Goal: Information Seeking & Learning: Learn about a topic

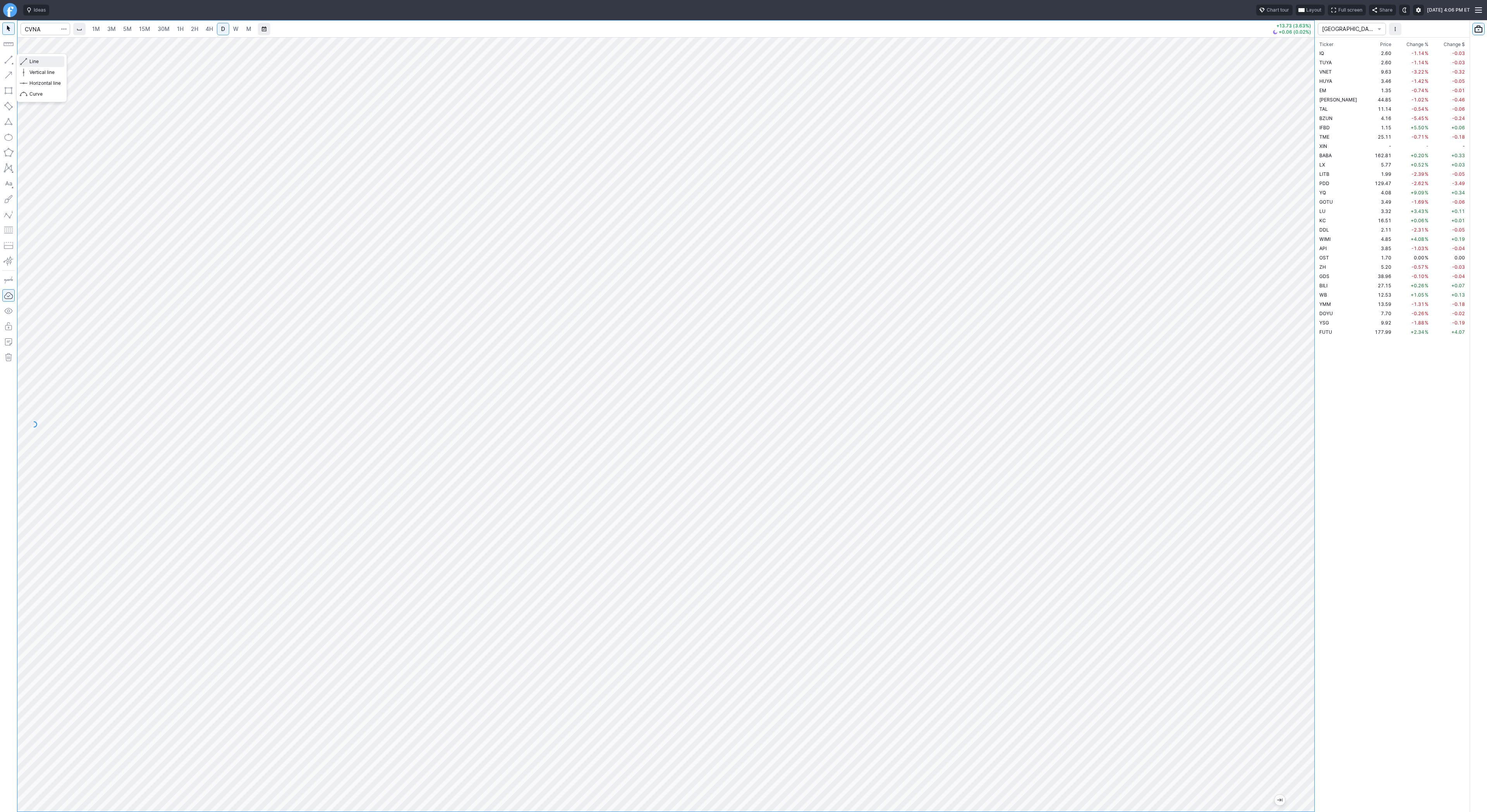
click at [32, 63] on span "Line" at bounding box center [45, 61] width 31 height 8
click at [38, 61] on span "Line" at bounding box center [45, 61] width 31 height 8
click at [29, 62] on button "Line" at bounding box center [42, 61] width 45 height 11
click at [33, 64] on span "Line" at bounding box center [45, 61] width 31 height 8
click at [37, 59] on span "Line" at bounding box center [45, 61] width 31 height 8
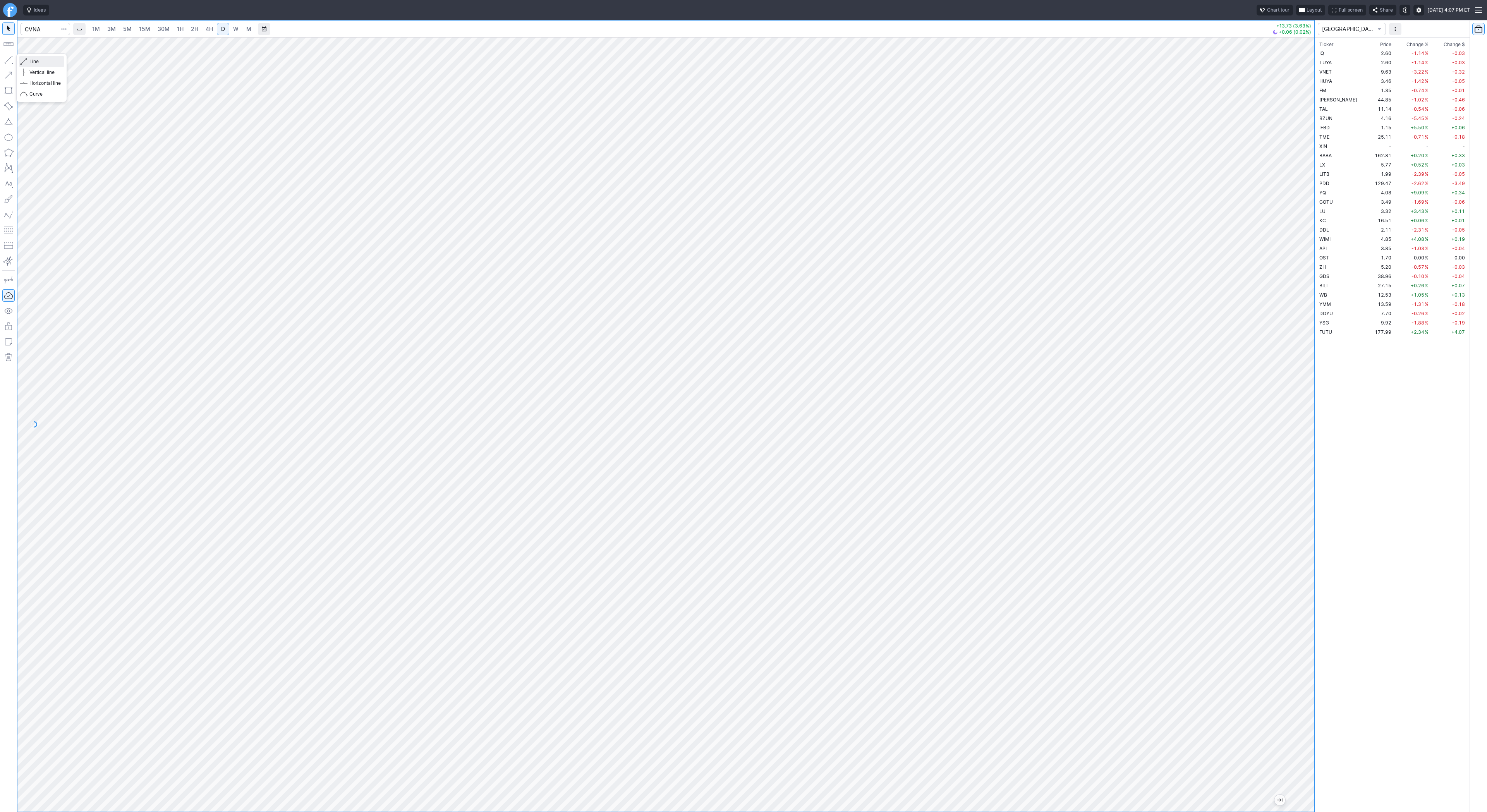
click at [42, 63] on span "Line" at bounding box center [45, 61] width 31 height 8
click at [26, 61] on span "button" at bounding box center [25, 61] width 5 height 11
click at [37, 61] on span "Line" at bounding box center [45, 61] width 31 height 8
click at [40, 62] on span "Line" at bounding box center [45, 61] width 31 height 8
click at [33, 59] on span "Line" at bounding box center [45, 61] width 31 height 8
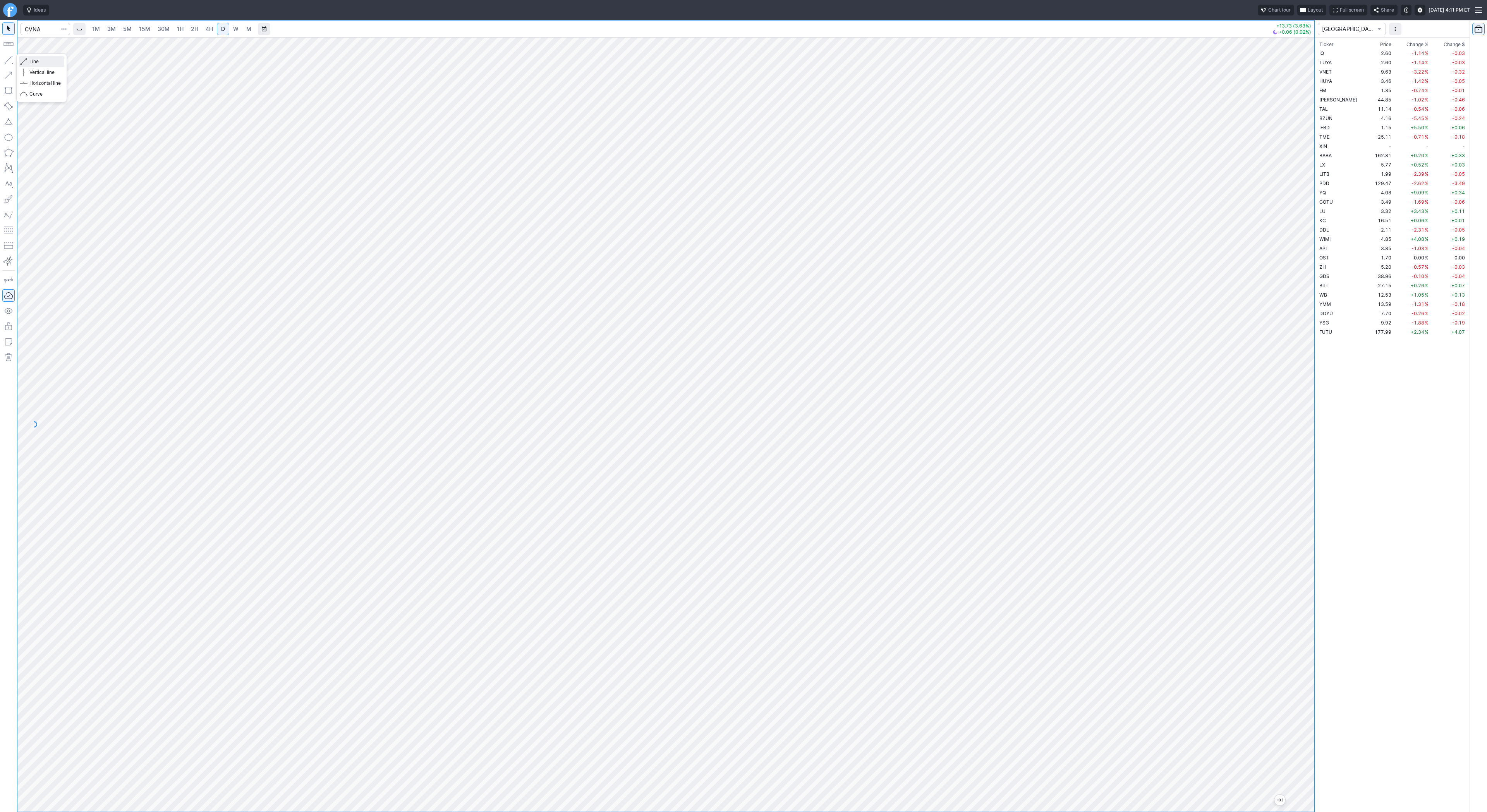
click at [35, 62] on span "Line" at bounding box center [45, 61] width 31 height 8
click at [33, 61] on span "Line" at bounding box center [45, 61] width 31 height 8
click at [39, 62] on span "Line" at bounding box center [45, 61] width 31 height 8
click at [28, 61] on button "Line" at bounding box center [42, 61] width 45 height 11
click at [24, 58] on span "button" at bounding box center [25, 61] width 5 height 11
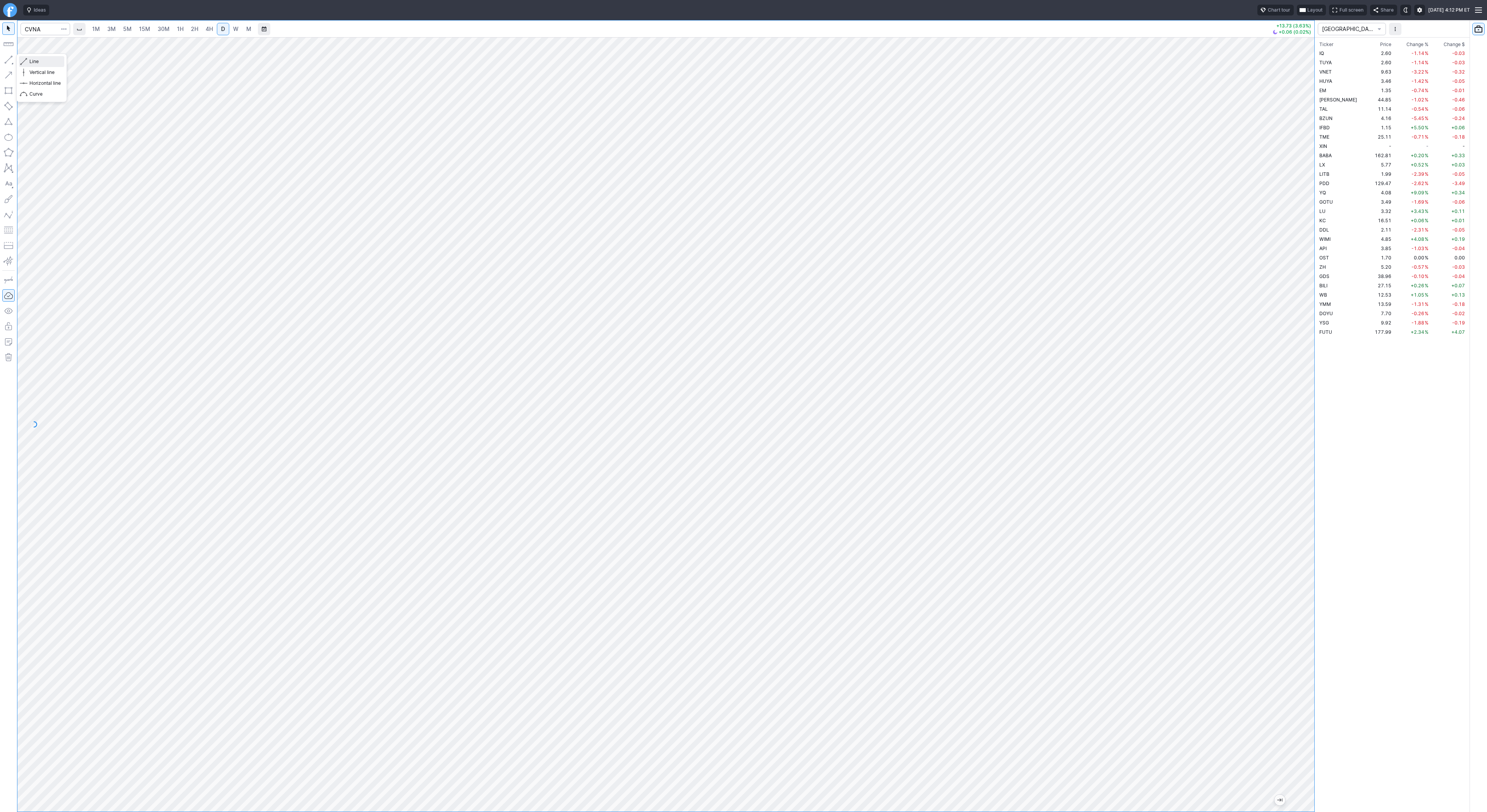
click at [32, 63] on span "Line" at bounding box center [45, 61] width 31 height 8
click at [33, 62] on span "Line" at bounding box center [45, 61] width 31 height 8
click at [45, 61] on span "Line" at bounding box center [45, 61] width 31 height 8
click at [32, 58] on span "Line" at bounding box center [45, 61] width 31 height 8
click at [36, 61] on span "Line" at bounding box center [45, 61] width 31 height 8
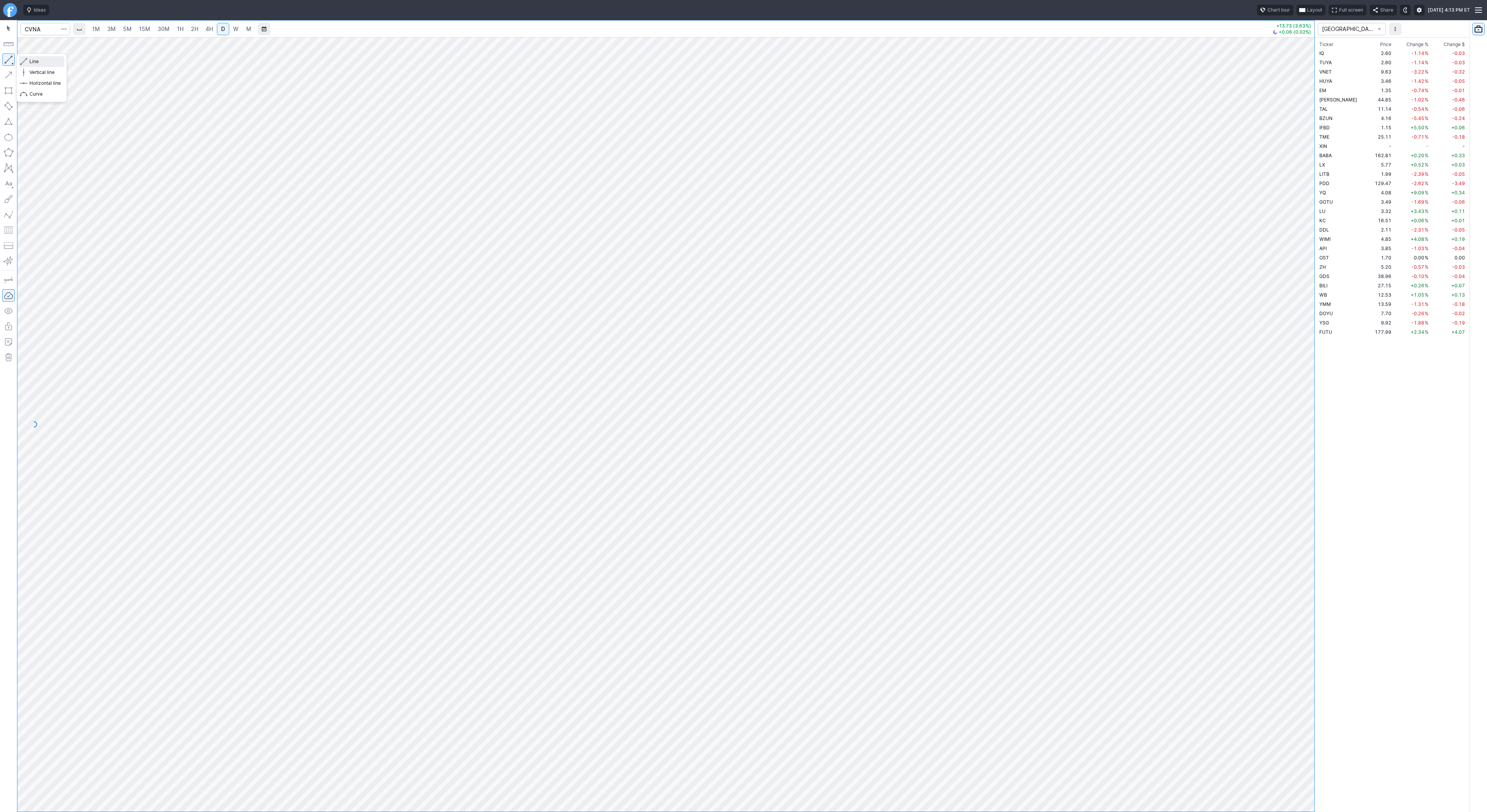
click at [33, 58] on span "Line" at bounding box center [45, 61] width 31 height 8
click at [53, 61] on span "Line" at bounding box center [45, 61] width 31 height 8
click at [34, 59] on span "Line" at bounding box center [45, 61] width 31 height 8
click at [43, 63] on span "Line" at bounding box center [45, 61] width 31 height 8
click at [0, 291] on html "Ideas Chart tour Layout Full screen Share [DATE] 4:15 PM ET 1M 3M 5M 15M 30M 1H…" at bounding box center [744, 406] width 1487 height 812
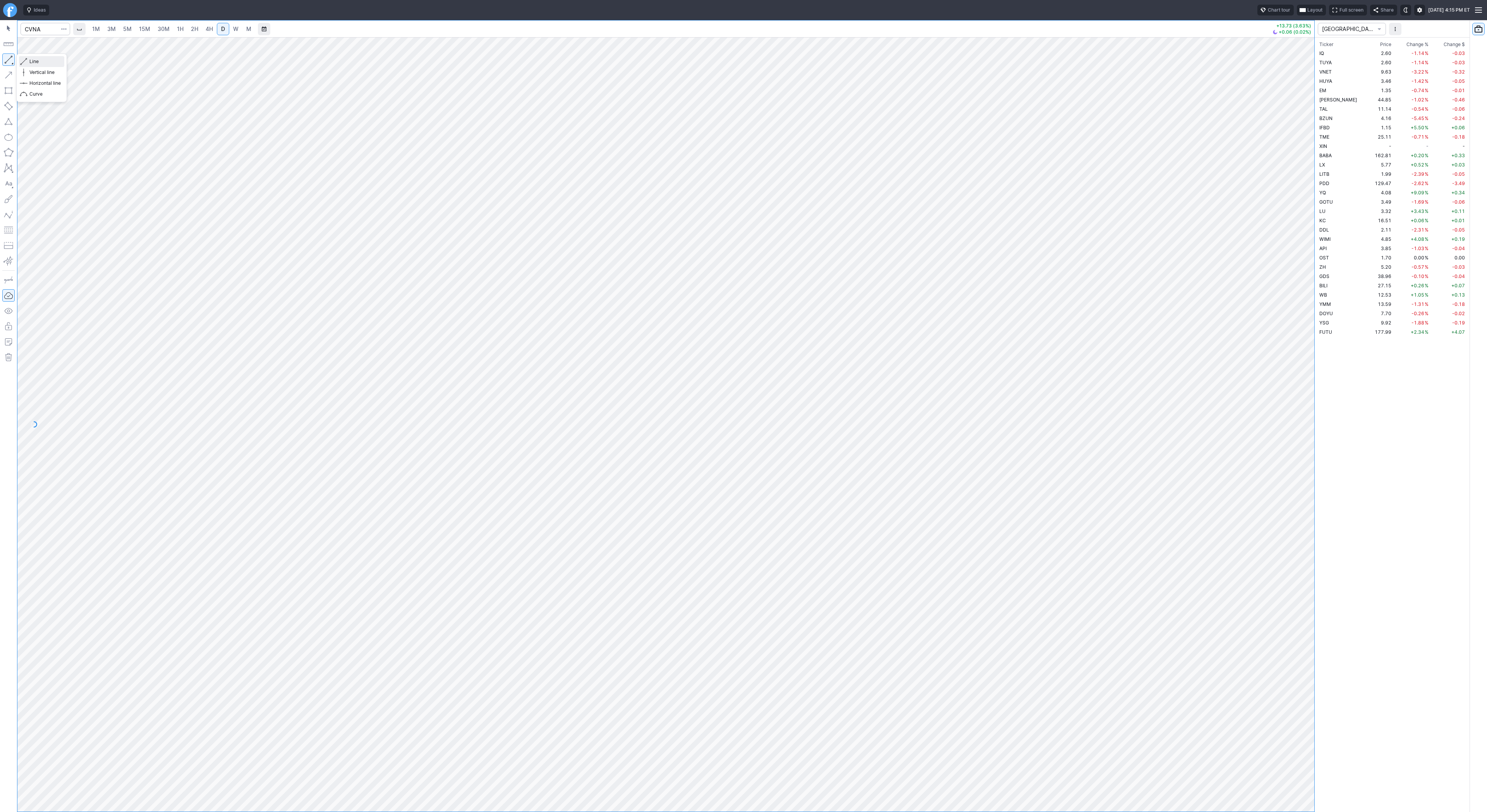
drag, startPoint x: 45, startPoint y: 59, endPoint x: 57, endPoint y: 65, distance: 13.4
click at [45, 59] on span "Line" at bounding box center [45, 61] width 31 height 8
click at [8, 60] on button "button" at bounding box center [8, 59] width 12 height 12
click at [34, 62] on span "Line" at bounding box center [45, 61] width 31 height 8
click at [36, 61] on span "Line" at bounding box center [45, 61] width 31 height 8
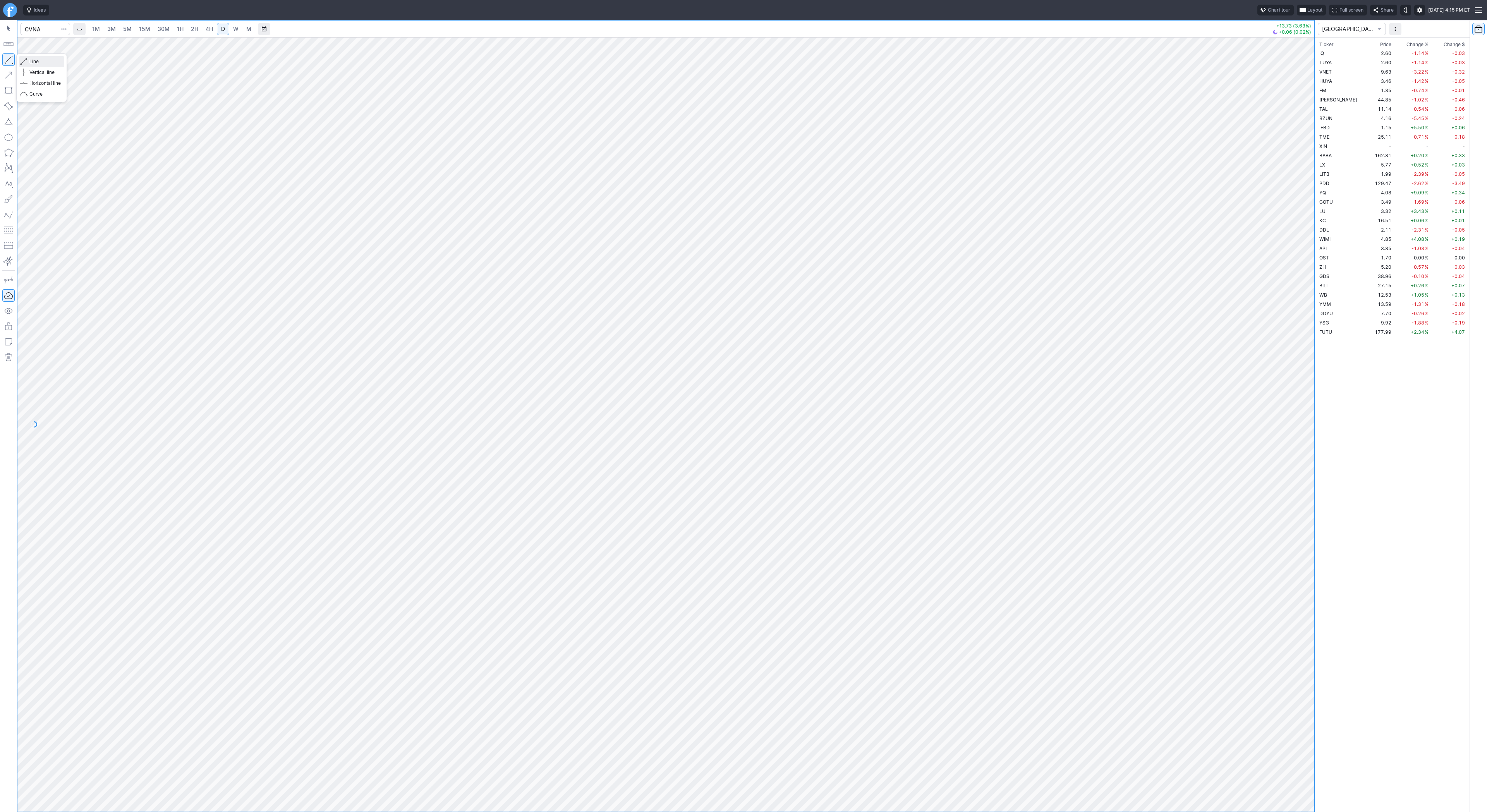
click at [36, 59] on span "Line" at bounding box center [45, 61] width 31 height 8
click at [12, 56] on button "button" at bounding box center [8, 59] width 12 height 12
click at [29, 58] on span "Line" at bounding box center [45, 61] width 31 height 8
drag, startPoint x: 1318, startPoint y: 278, endPoint x: 1304, endPoint y: 272, distance: 15.2
click at [1313, 280] on div at bounding box center [1306, 422] width 16 height 755
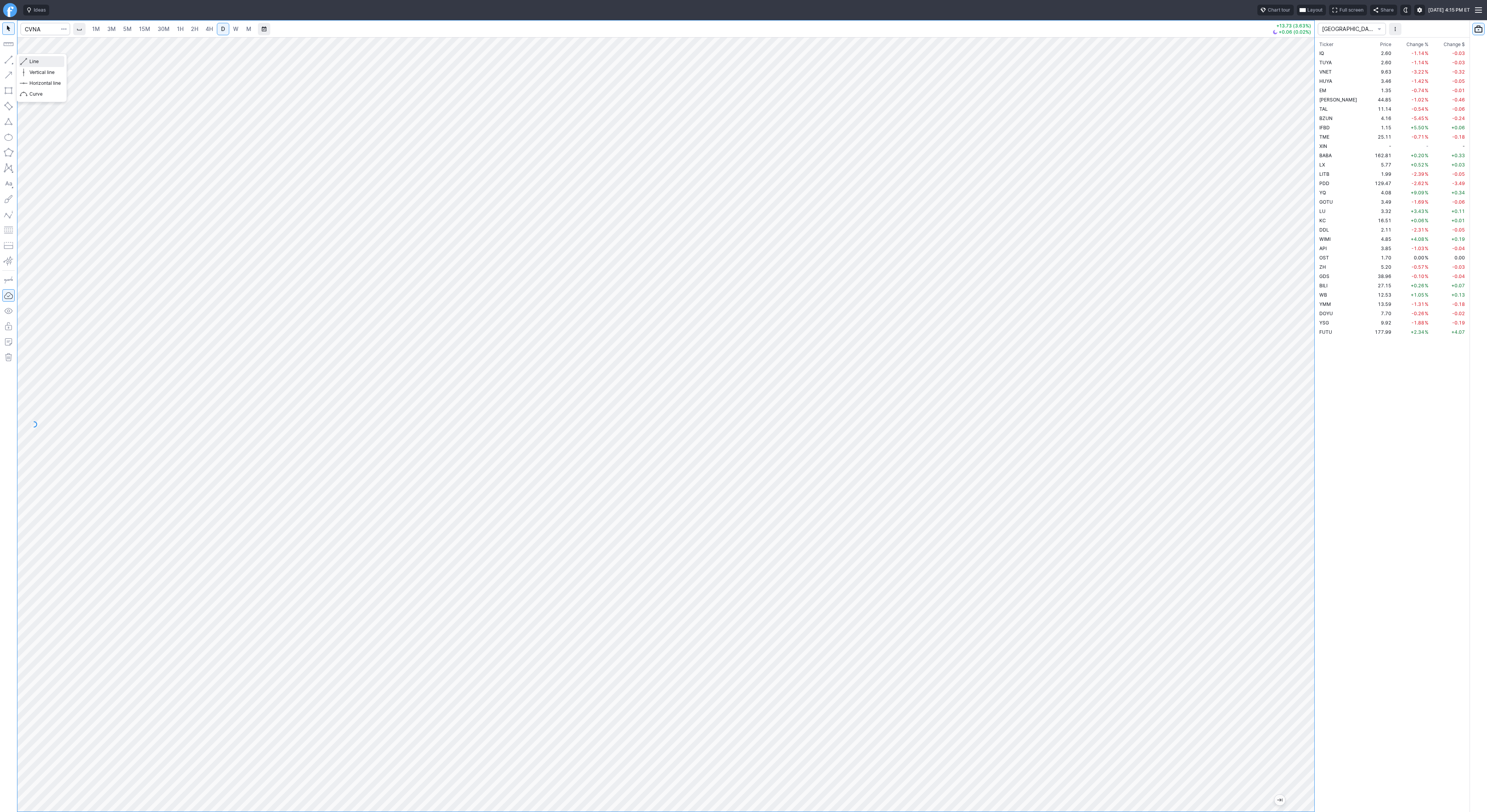
click at [40, 65] on span "Line" at bounding box center [45, 61] width 31 height 8
click at [234, 28] on span "W" at bounding box center [236, 28] width 5 height 6
drag, startPoint x: 1311, startPoint y: 278, endPoint x: 1299, endPoint y: 355, distance: 77.9
click at [1301, 358] on div at bounding box center [1306, 422] width 16 height 755
click at [218, 28] on link "D" at bounding box center [223, 29] width 12 height 12
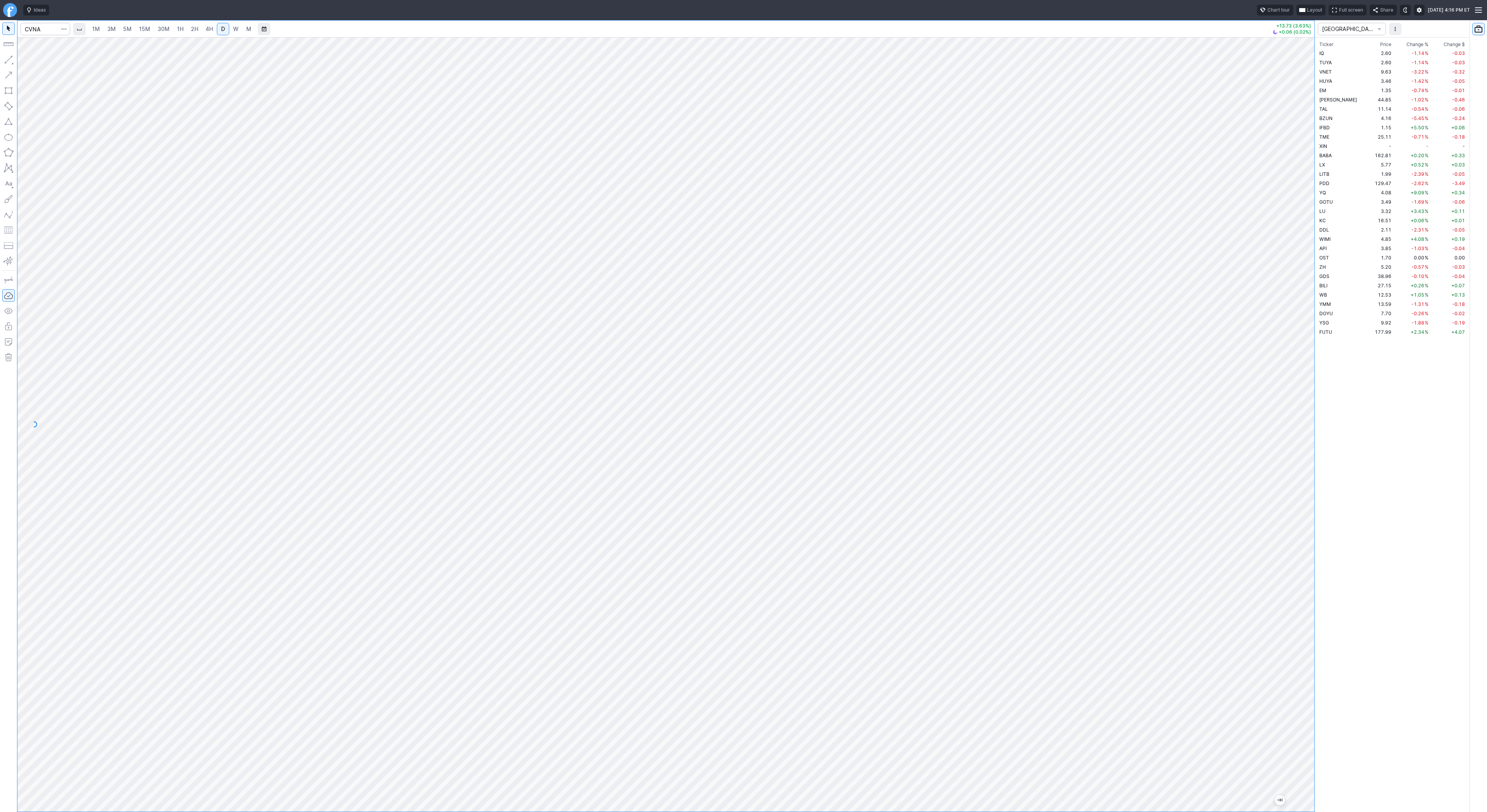
drag, startPoint x: 1312, startPoint y: 276, endPoint x: 1305, endPoint y: 295, distance: 20.2
click at [1306, 299] on div at bounding box center [1306, 422] width 16 height 755
click at [29, 33] on input "Search" at bounding box center [46, 29] width 50 height 12
type input "baba"
click at [30, 59] on span "Line" at bounding box center [45, 61] width 31 height 8
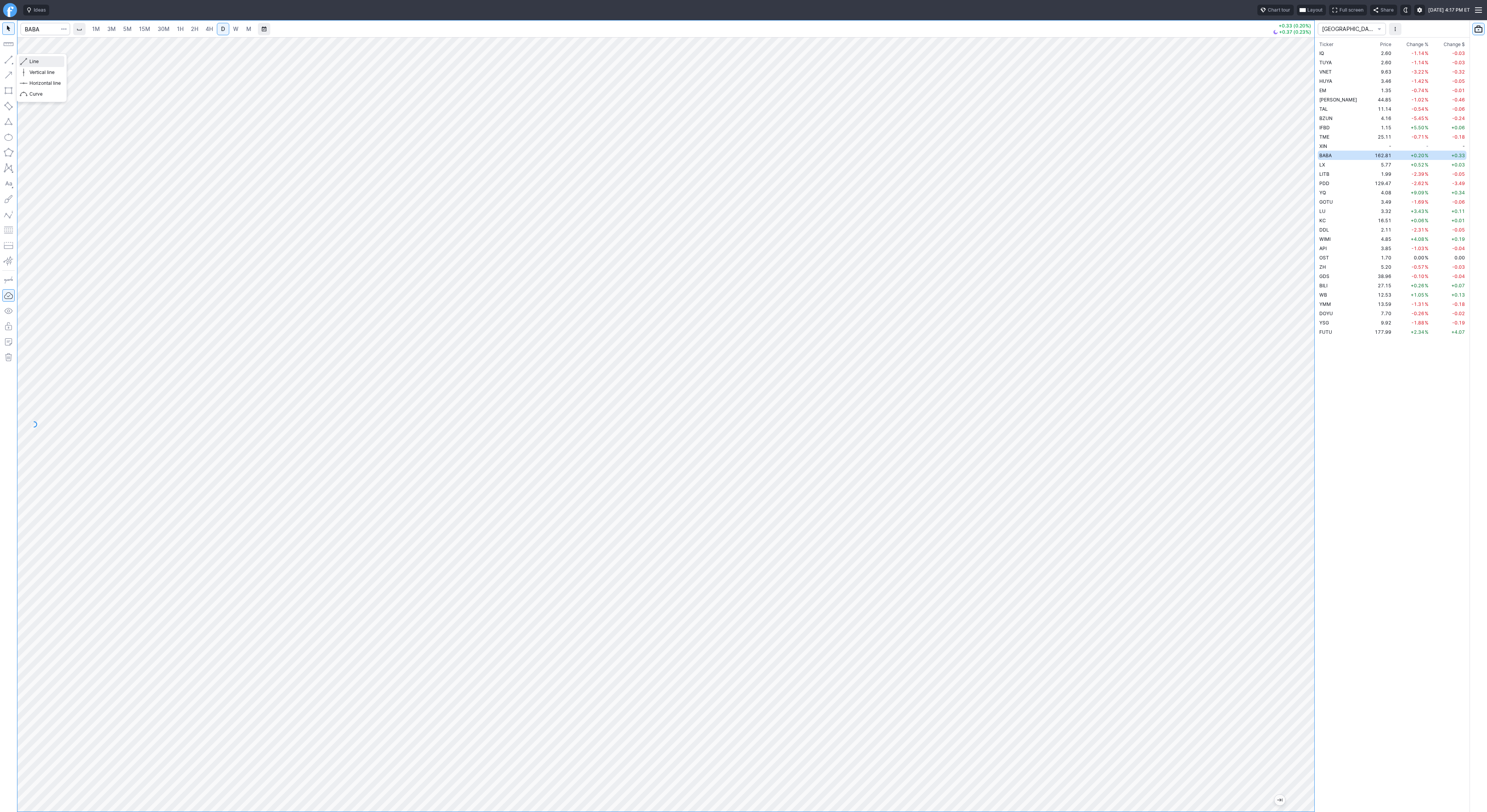
click at [36, 59] on span "Line" at bounding box center [45, 61] width 31 height 8
click at [36, 61] on span "Line" at bounding box center [45, 61] width 31 height 8
click at [33, 59] on span "Line" at bounding box center [45, 61] width 31 height 8
click at [29, 61] on span "Line" at bounding box center [45, 61] width 31 height 8
click at [54, 65] on button "Line" at bounding box center [42, 61] width 45 height 11
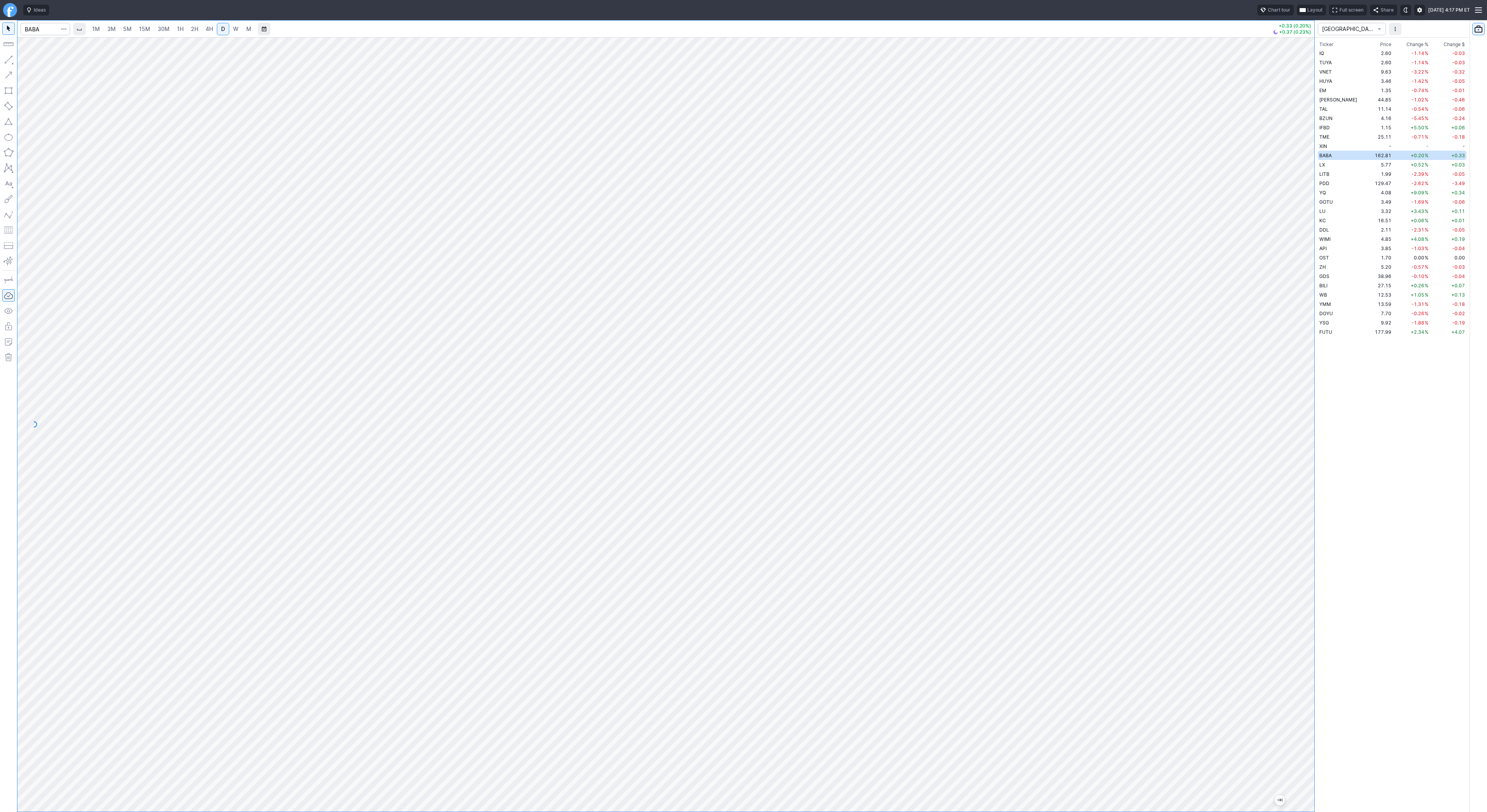
click at [1314, 465] on div "1M 3M 5M 15M 30M 1H 2H 4H D W M +0.33 (0.20%) +0.37 (0.23%) CHINA Ticker Price …" at bounding box center [744, 416] width 1487 height 792
click at [36, 58] on span "Line" at bounding box center [45, 61] width 31 height 8
click at [33, 61] on span "Line" at bounding box center [45, 61] width 31 height 8
click at [40, 28] on input "Search" at bounding box center [46, 29] width 50 height 12
type input "bmnr"
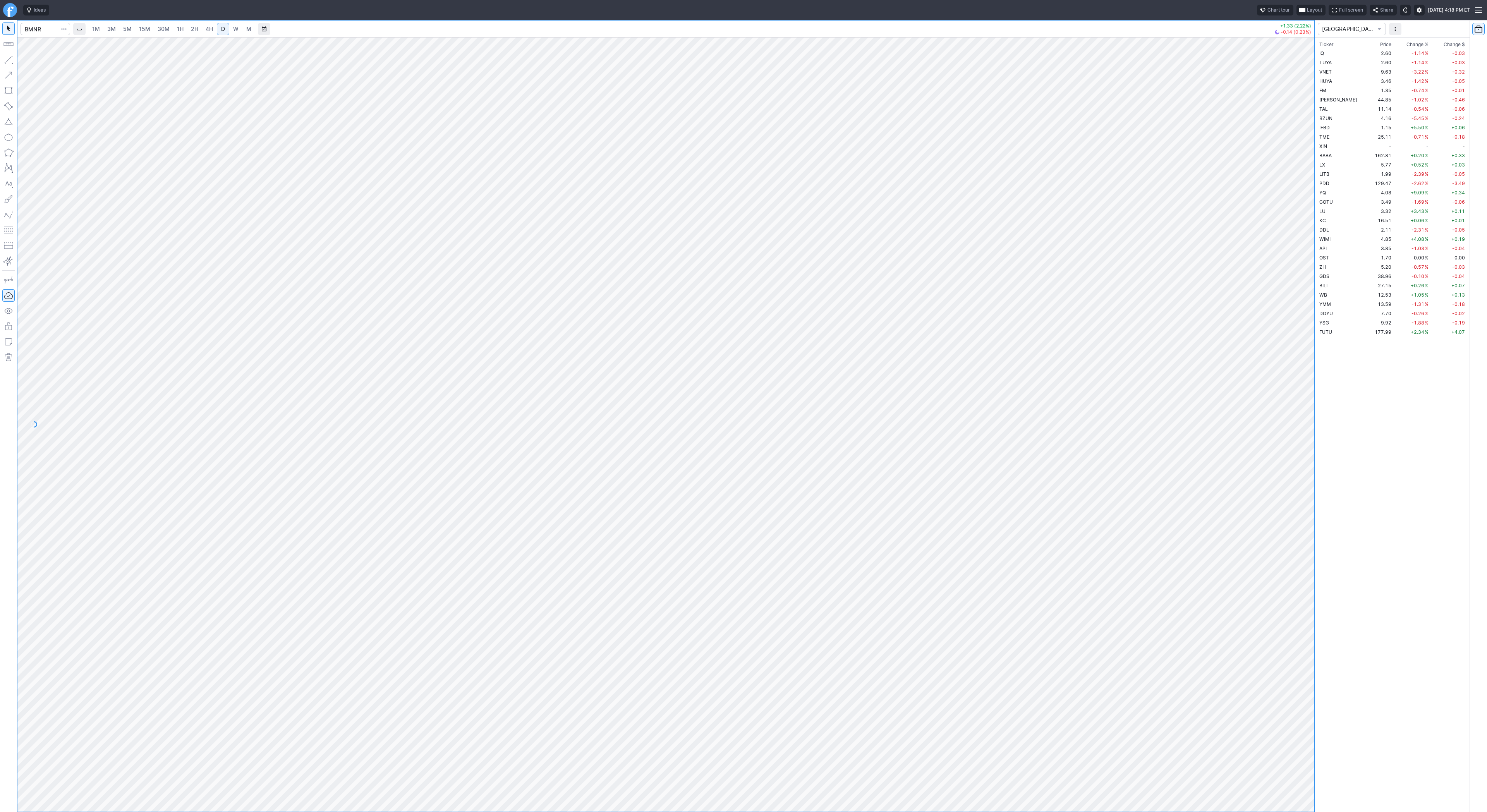
click at [197, 23] on link "2H" at bounding box center [195, 29] width 14 height 12
click at [11, 61] on button "button" at bounding box center [8, 59] width 12 height 12
click at [8, 58] on button "button" at bounding box center [8, 59] width 12 height 12
click at [8, 55] on button "button" at bounding box center [8, 59] width 12 height 12
click at [35, 60] on span "Line" at bounding box center [45, 61] width 31 height 8
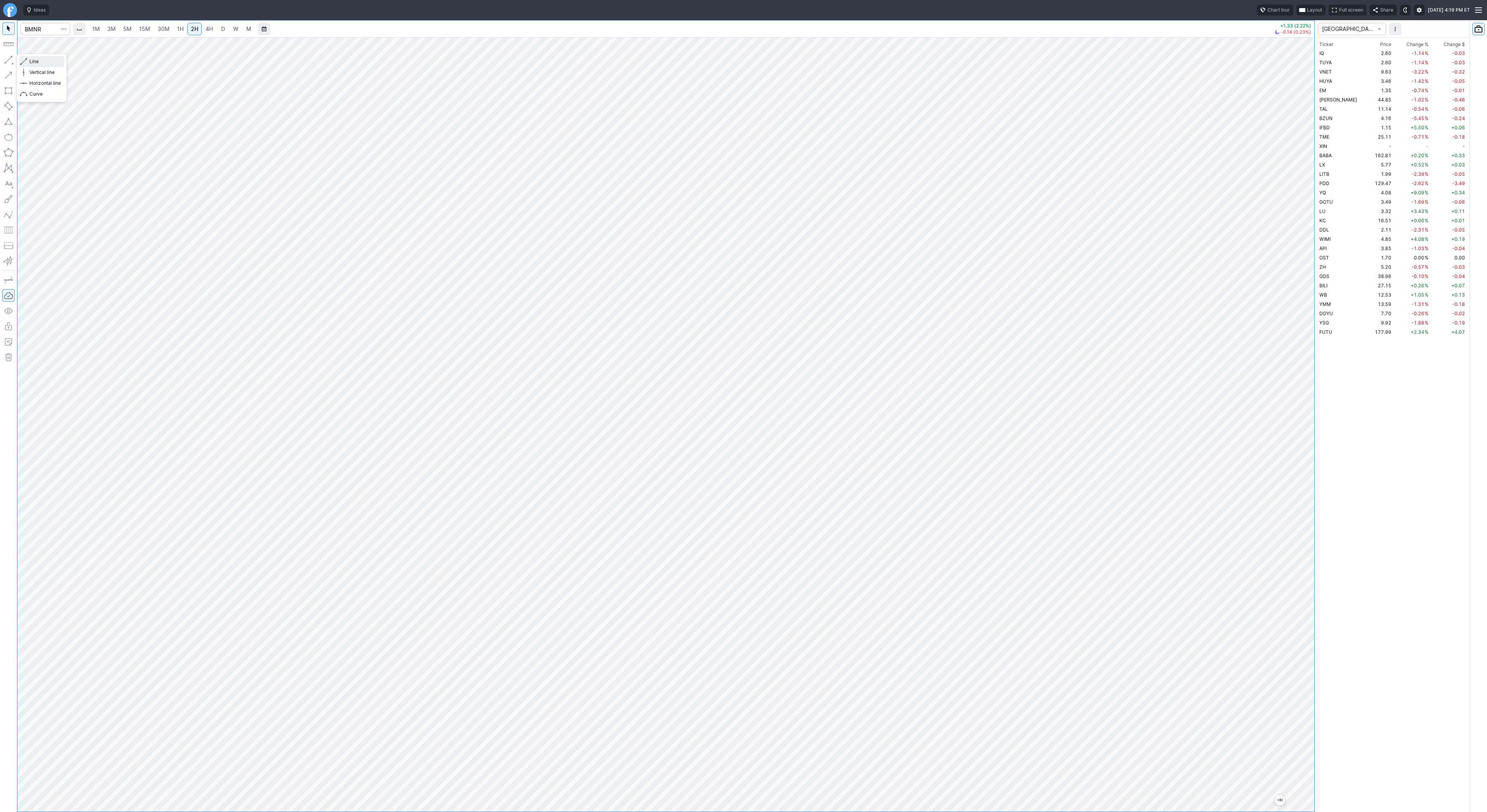
click at [40, 64] on span "Line" at bounding box center [45, 61] width 31 height 8
click at [44, 62] on span "Line" at bounding box center [45, 61] width 31 height 8
click at [39, 60] on span "Line" at bounding box center [45, 61] width 31 height 8
click at [1266, 319] on div at bounding box center [666, 424] width 1297 height 774
click at [39, 59] on span "Line" at bounding box center [45, 61] width 31 height 8
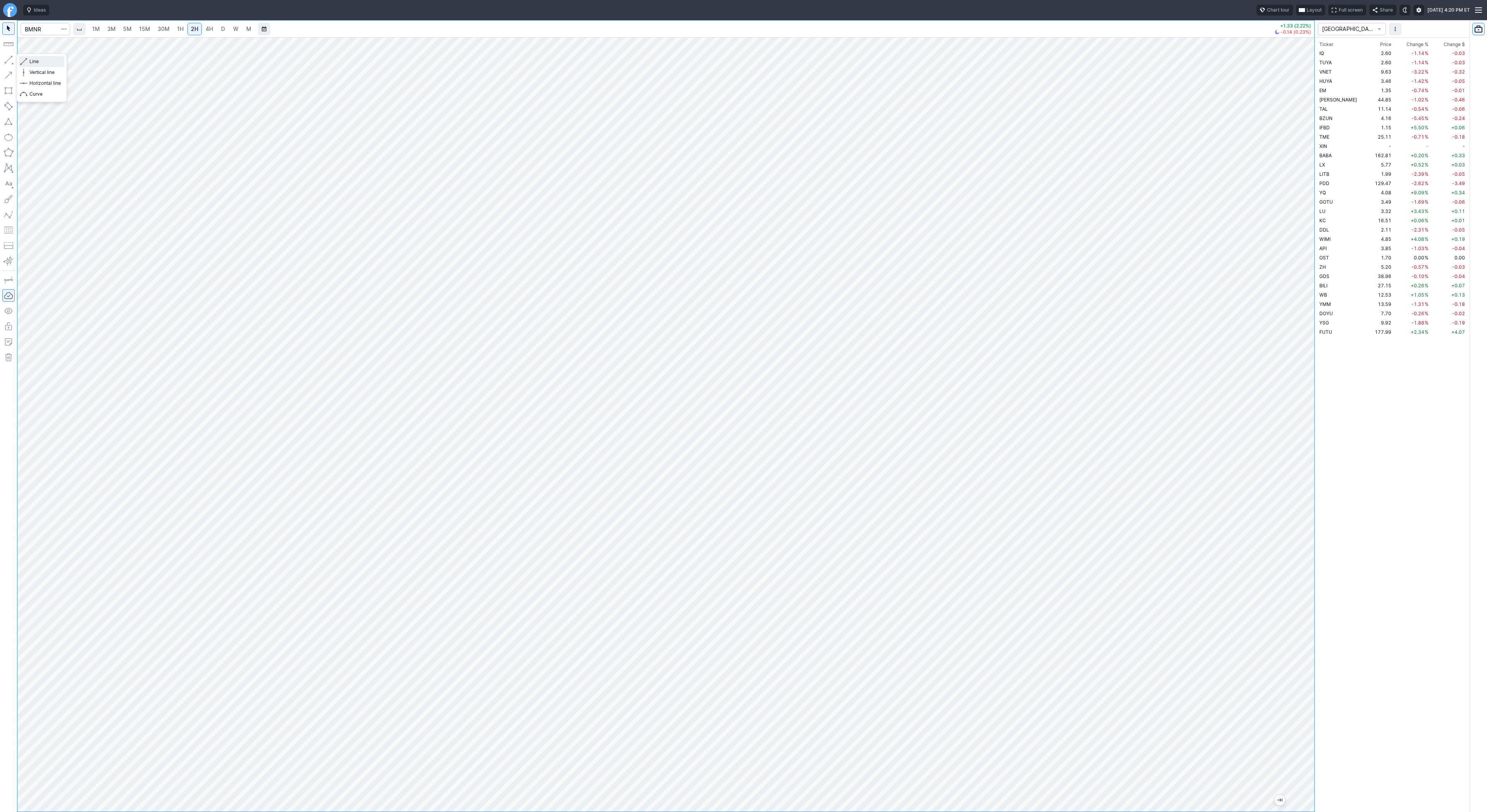
click at [41, 61] on span "Line" at bounding box center [45, 61] width 31 height 8
click at [1280, 378] on div at bounding box center [666, 424] width 1297 height 774
click at [45, 28] on input "Search" at bounding box center [46, 29] width 50 height 12
click at [51, 29] on input "Search" at bounding box center [46, 29] width 50 height 12
type input "v"
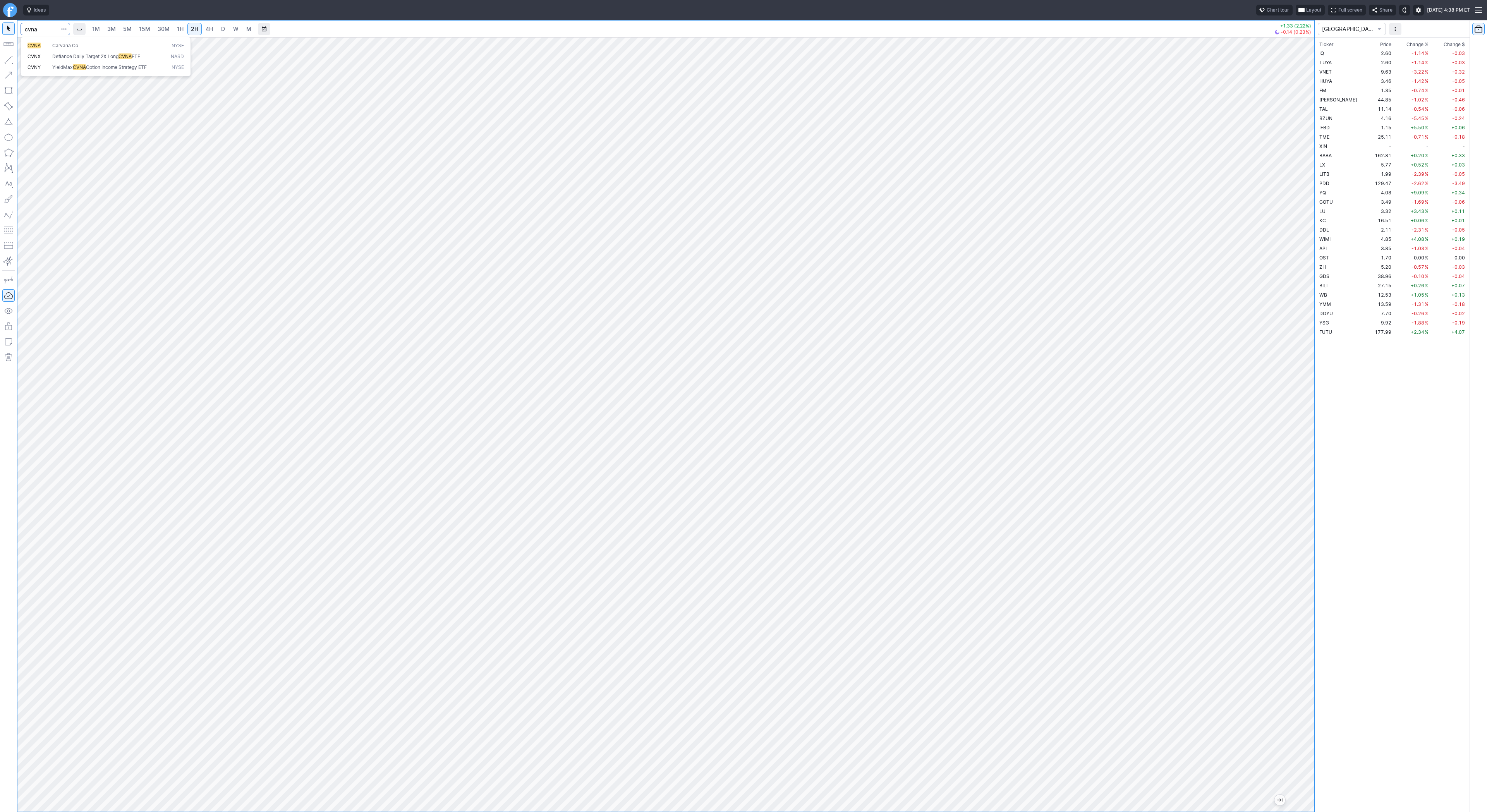
type input "cvna"
click at [230, 29] on link "W" at bounding box center [236, 29] width 12 height 12
click at [217, 31] on link "D" at bounding box center [223, 29] width 12 height 12
click at [35, 30] on input "Search" at bounding box center [46, 29] width 50 height 12
type input "bbai"
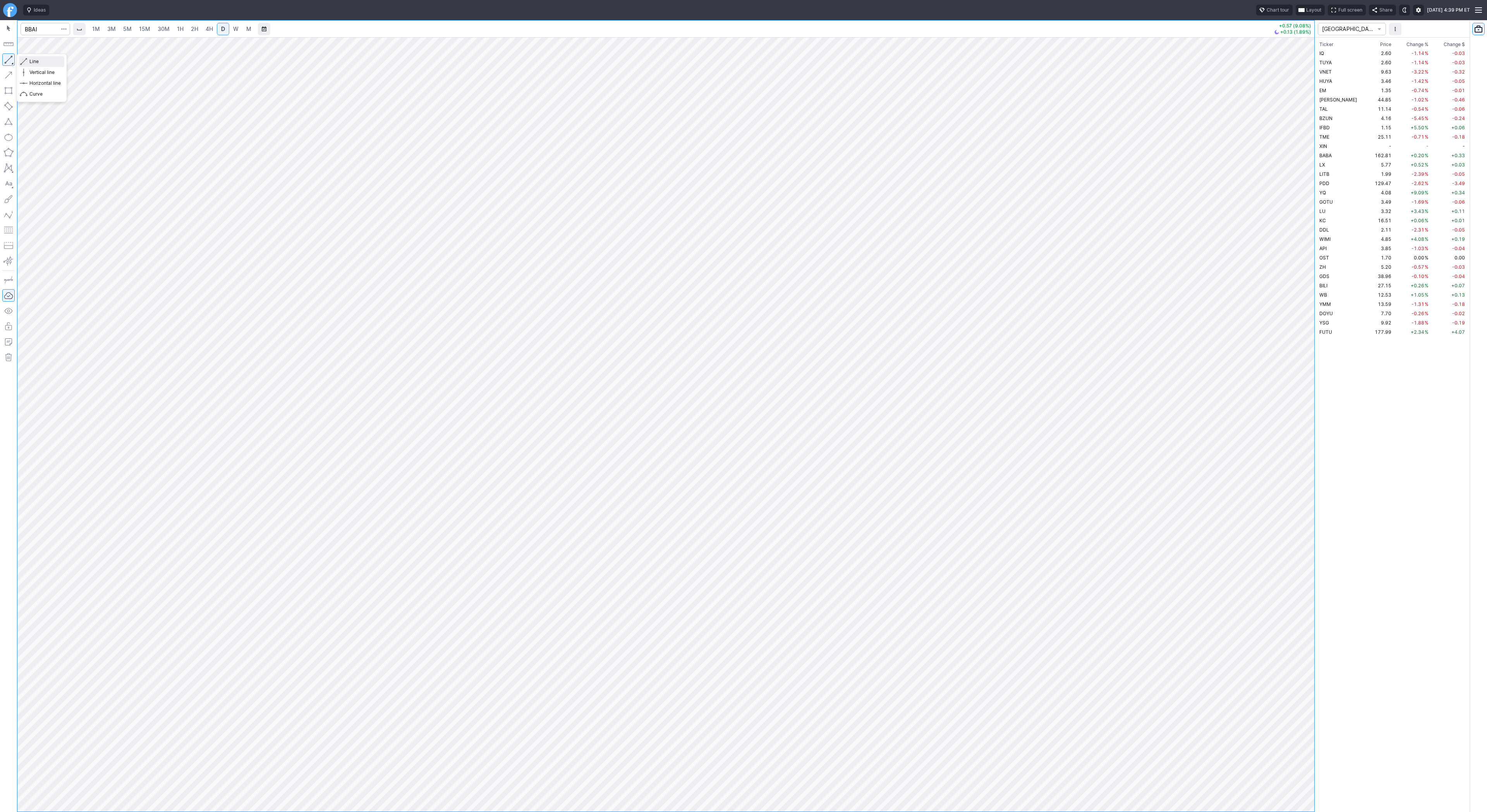
click at [33, 61] on span "Line" at bounding box center [45, 61] width 31 height 8
click at [35, 61] on span "Line" at bounding box center [45, 61] width 31 height 8
click at [35, 63] on span "Line" at bounding box center [45, 61] width 31 height 8
click at [35, 59] on span "Line" at bounding box center [45, 61] width 31 height 8
click at [13, 59] on button "button" at bounding box center [8, 59] width 12 height 12
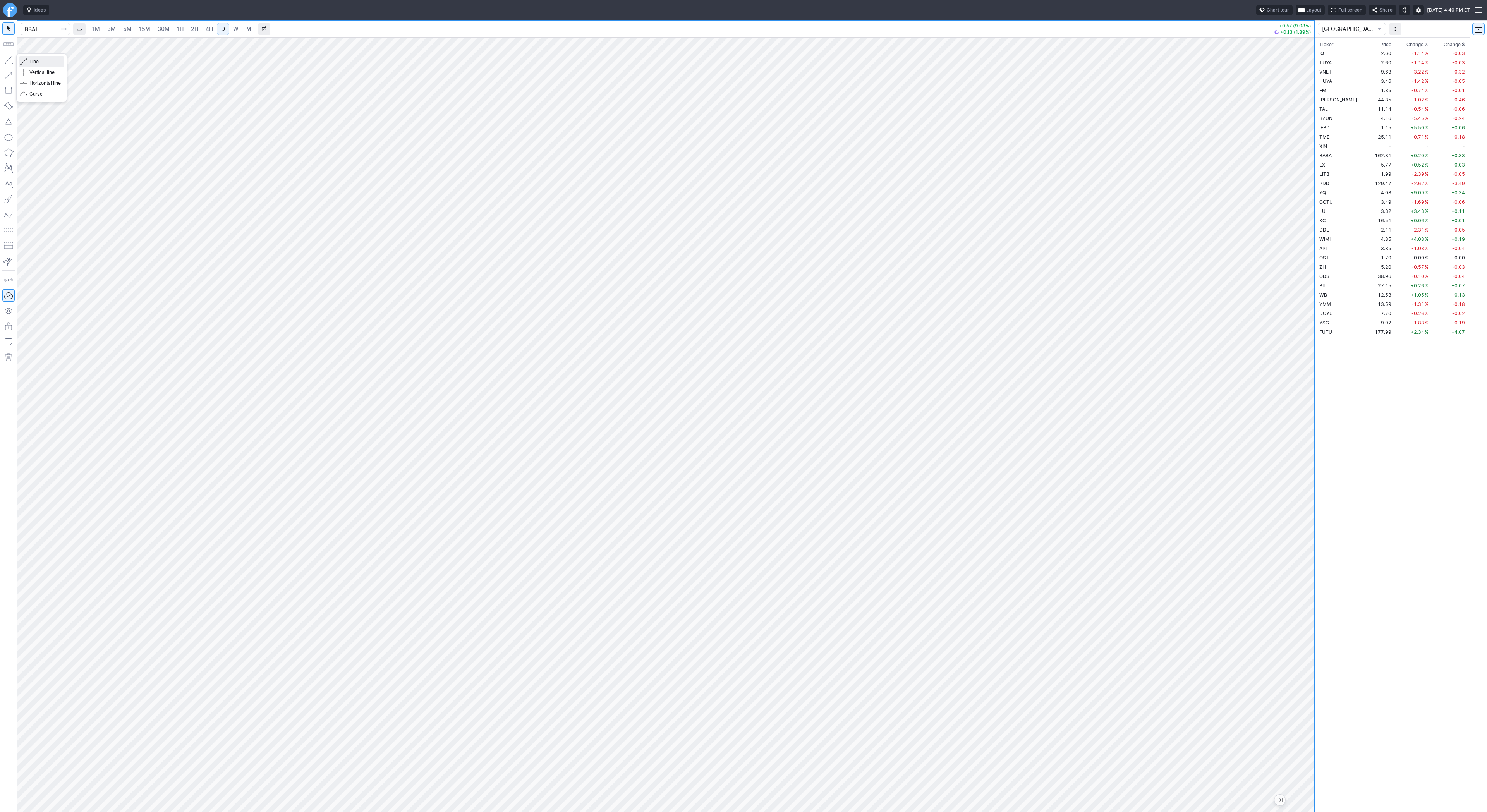
click at [42, 63] on span "Line" at bounding box center [45, 61] width 31 height 8
drag, startPoint x: 35, startPoint y: 61, endPoint x: 57, endPoint y: 89, distance: 35.6
click at [35, 62] on span "Line" at bounding box center [45, 61] width 31 height 8
click at [35, 64] on span "Line" at bounding box center [45, 61] width 31 height 8
click at [35, 60] on span "Line" at bounding box center [45, 61] width 31 height 8
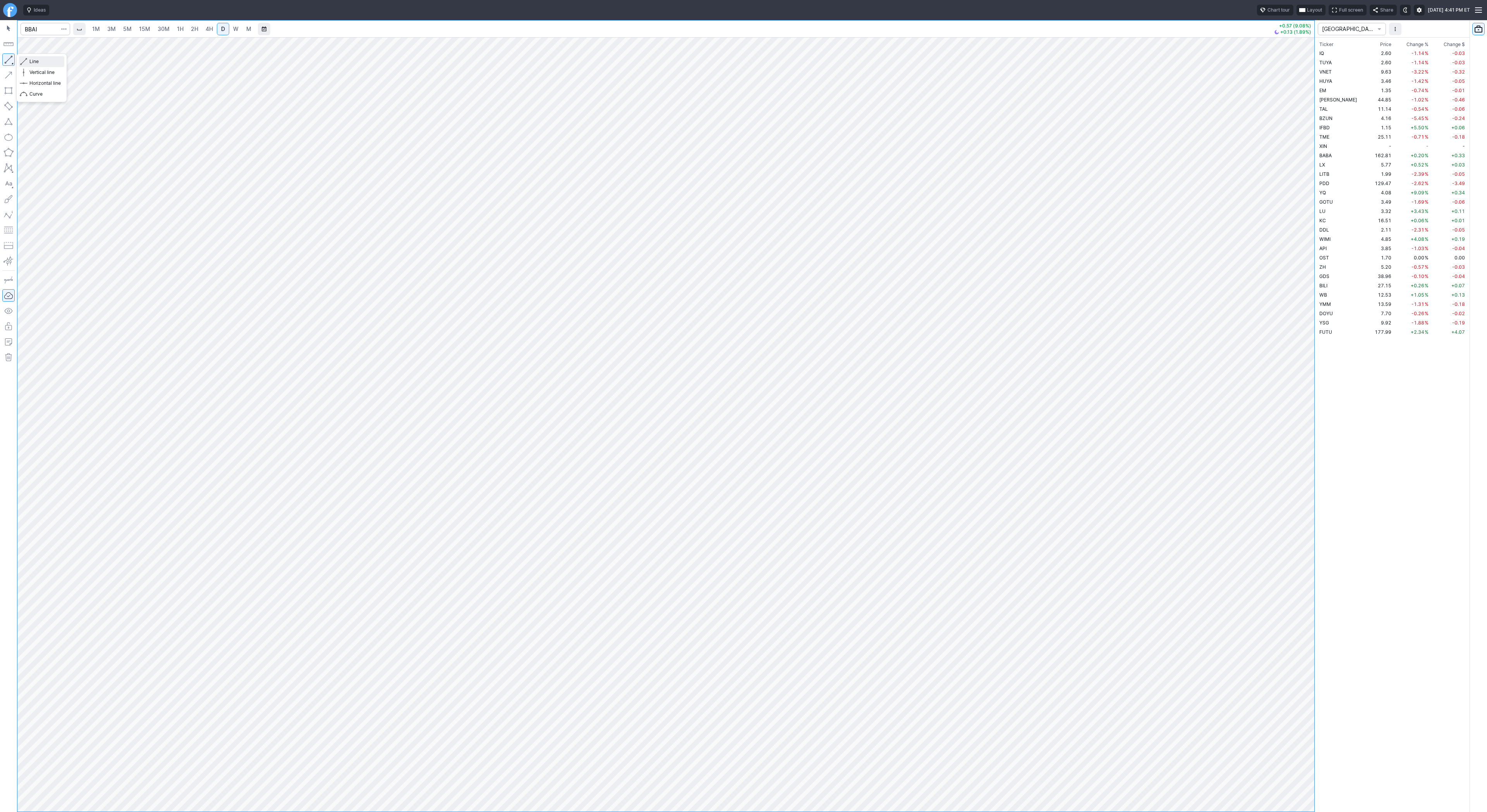
click at [38, 61] on span "Line" at bounding box center [45, 61] width 31 height 8
click at [36, 61] on span "Line" at bounding box center [45, 61] width 31 height 8
click at [25, 63] on span "button" at bounding box center [25, 61] width 5 height 11
click at [36, 62] on span "Line" at bounding box center [45, 61] width 31 height 8
click at [35, 59] on span "Line" at bounding box center [45, 61] width 31 height 8
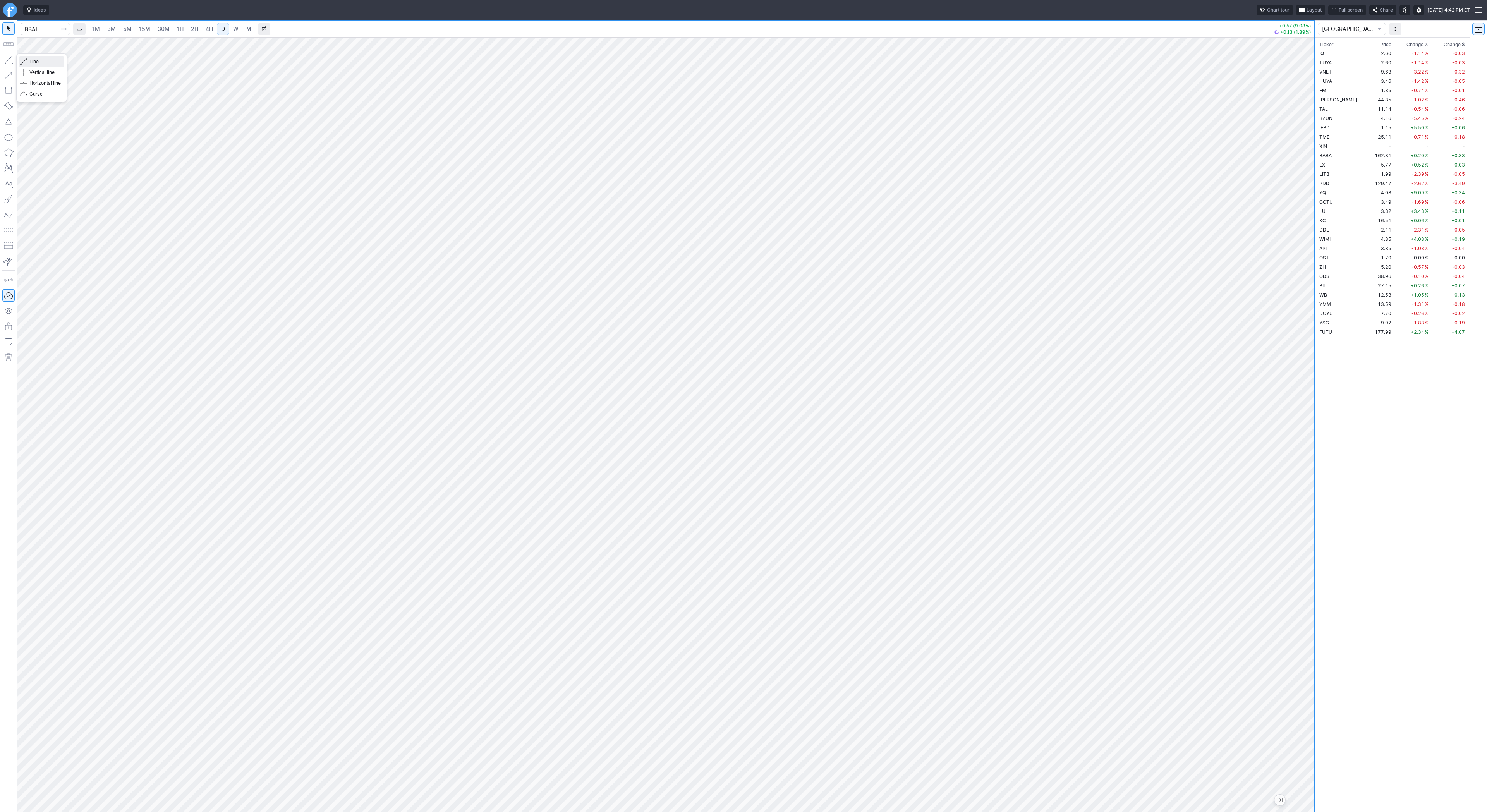
click at [35, 62] on span "Line" at bounding box center [45, 61] width 31 height 8
click at [53, 62] on span "Line" at bounding box center [45, 61] width 31 height 8
click at [5, 57] on button "button" at bounding box center [8, 59] width 12 height 12
click at [26, 62] on span "button" at bounding box center [25, 61] width 5 height 11
drag, startPoint x: 36, startPoint y: 60, endPoint x: 51, endPoint y: 76, distance: 21.9
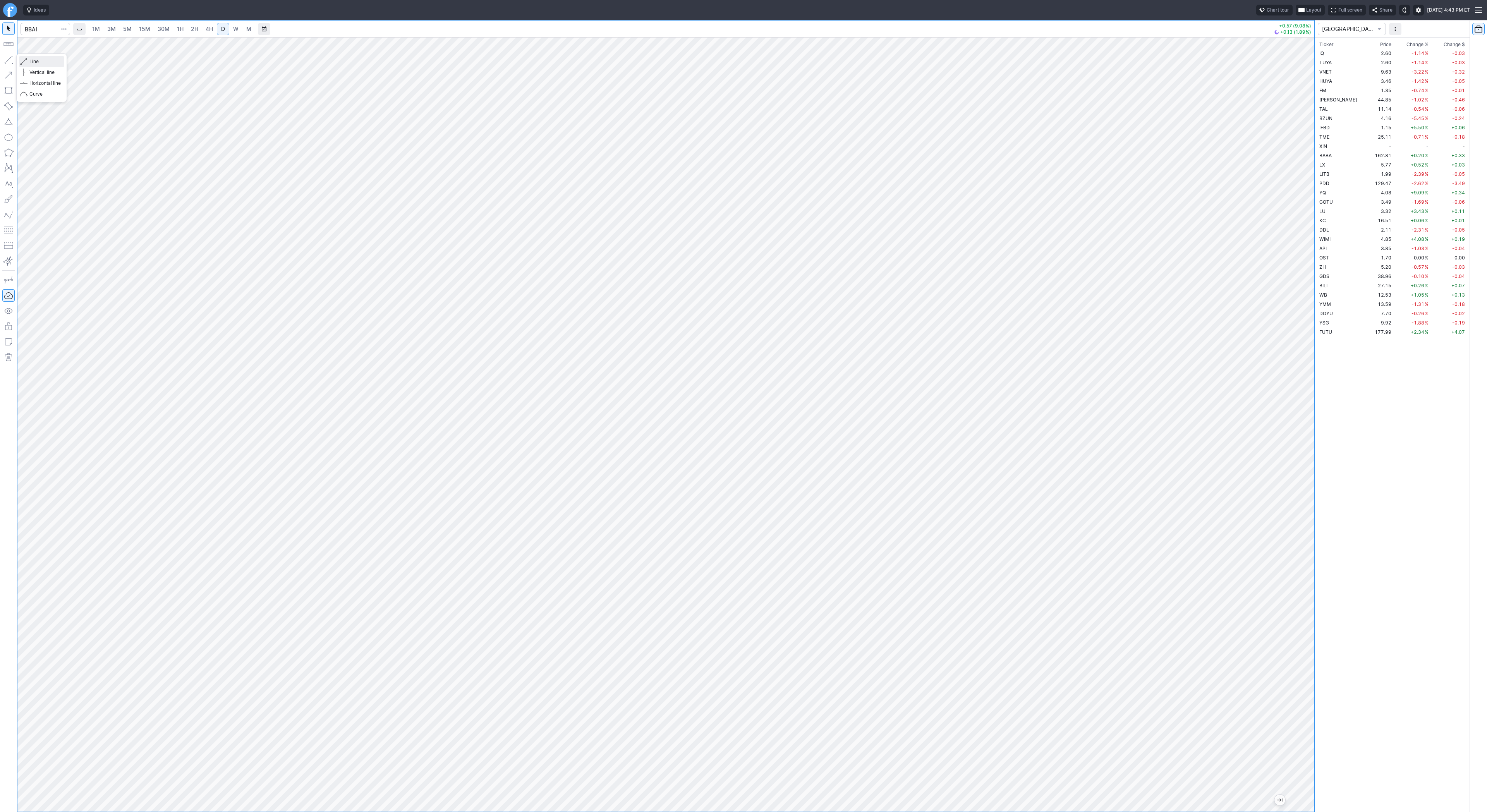
click at [36, 62] on span "Line" at bounding box center [45, 61] width 31 height 8
click at [45, 61] on span "Line" at bounding box center [45, 61] width 31 height 8
click at [5, 58] on button "button" at bounding box center [8, 59] width 12 height 12
click at [33, 32] on input "Search" at bounding box center [46, 29] width 50 height 12
type input "soun"
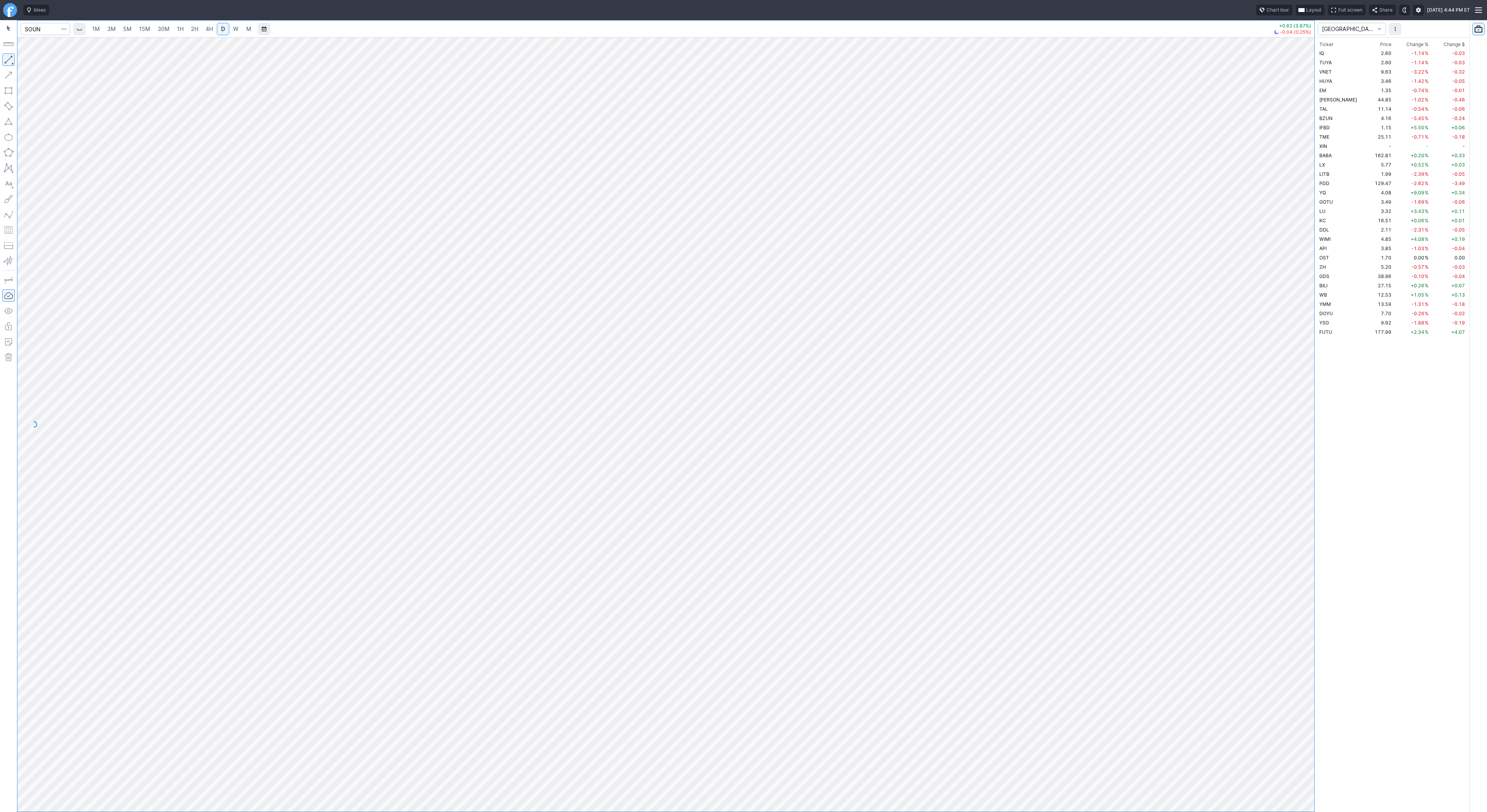
click at [1443, 386] on div "1M 3M 5M 15M 30M 1H 2H 4H D W M +0.62 (3.97%) -0.04 (0.25%) CHINA Ticker Price …" at bounding box center [744, 416] width 1487 height 792
click at [230, 25] on link "W" at bounding box center [236, 29] width 12 height 12
click at [30, 59] on span "Line" at bounding box center [45, 61] width 31 height 8
click at [36, 61] on span "Line" at bounding box center [45, 61] width 31 height 8
click at [11, 57] on button "button" at bounding box center [8, 59] width 12 height 12
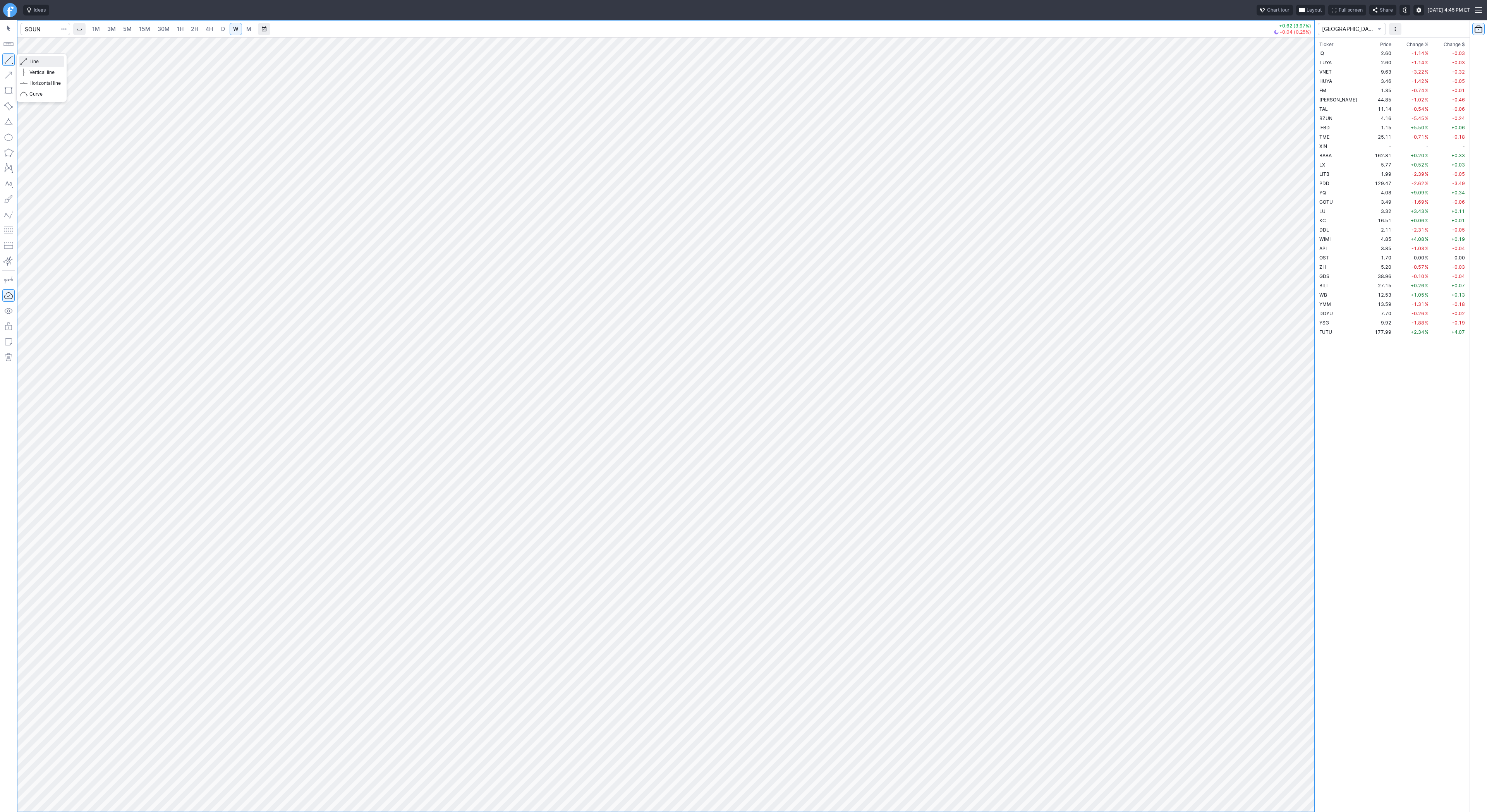
click at [31, 61] on span "Line" at bounding box center [45, 61] width 31 height 8
click at [35, 63] on span "Line" at bounding box center [45, 61] width 31 height 8
drag, startPoint x: 31, startPoint y: 59, endPoint x: 57, endPoint y: 81, distance: 34.1
click at [32, 61] on span "Line" at bounding box center [45, 61] width 31 height 8
click at [42, 61] on span "Line" at bounding box center [45, 61] width 31 height 8
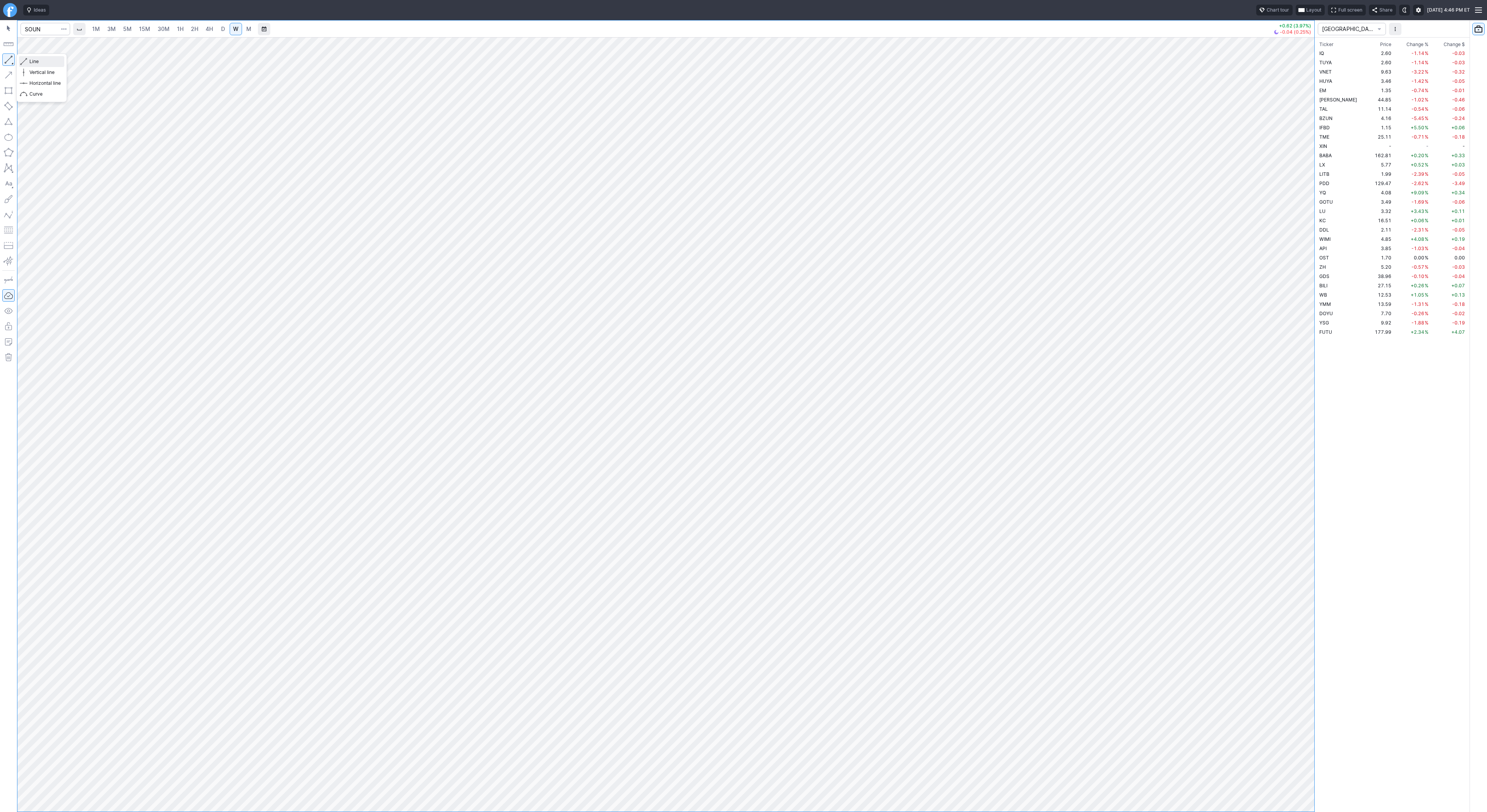
click at [46, 62] on span "Line" at bounding box center [45, 61] width 31 height 8
click at [221, 29] on span "D" at bounding box center [223, 28] width 4 height 6
click at [39, 58] on span "Line" at bounding box center [45, 61] width 31 height 8
click at [38, 61] on span "Line" at bounding box center [45, 61] width 31 height 8
click at [9, 59] on button "button" at bounding box center [8, 59] width 12 height 12
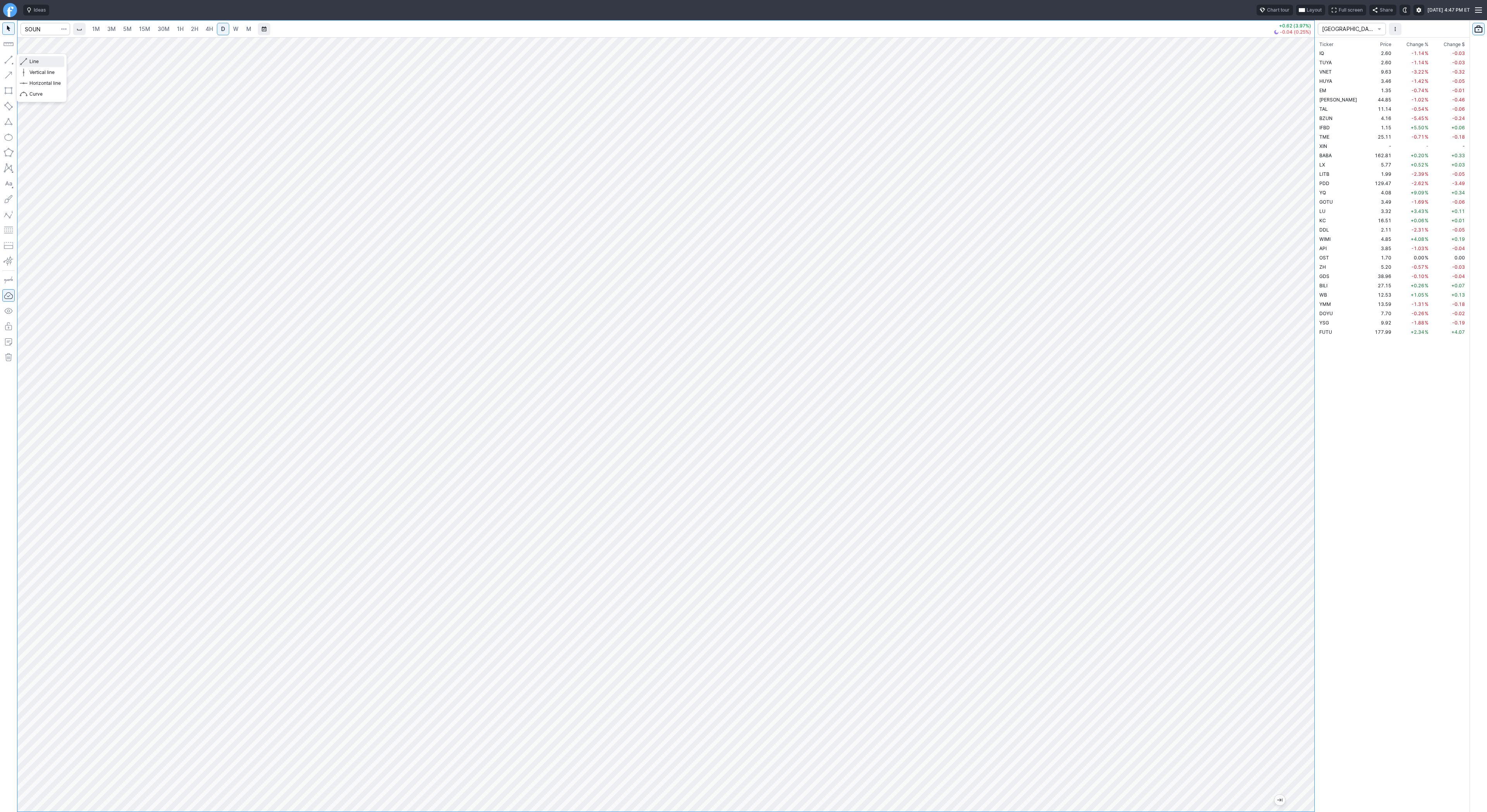
click at [29, 58] on button "Line" at bounding box center [42, 61] width 45 height 11
drag, startPoint x: 39, startPoint y: 64, endPoint x: 53, endPoint y: 71, distance: 15.7
click at [40, 64] on span "Line" at bounding box center [45, 61] width 31 height 8
click at [40, 61] on span "Line" at bounding box center [45, 61] width 31 height 8
click at [48, 64] on span "Line" at bounding box center [45, 61] width 31 height 8
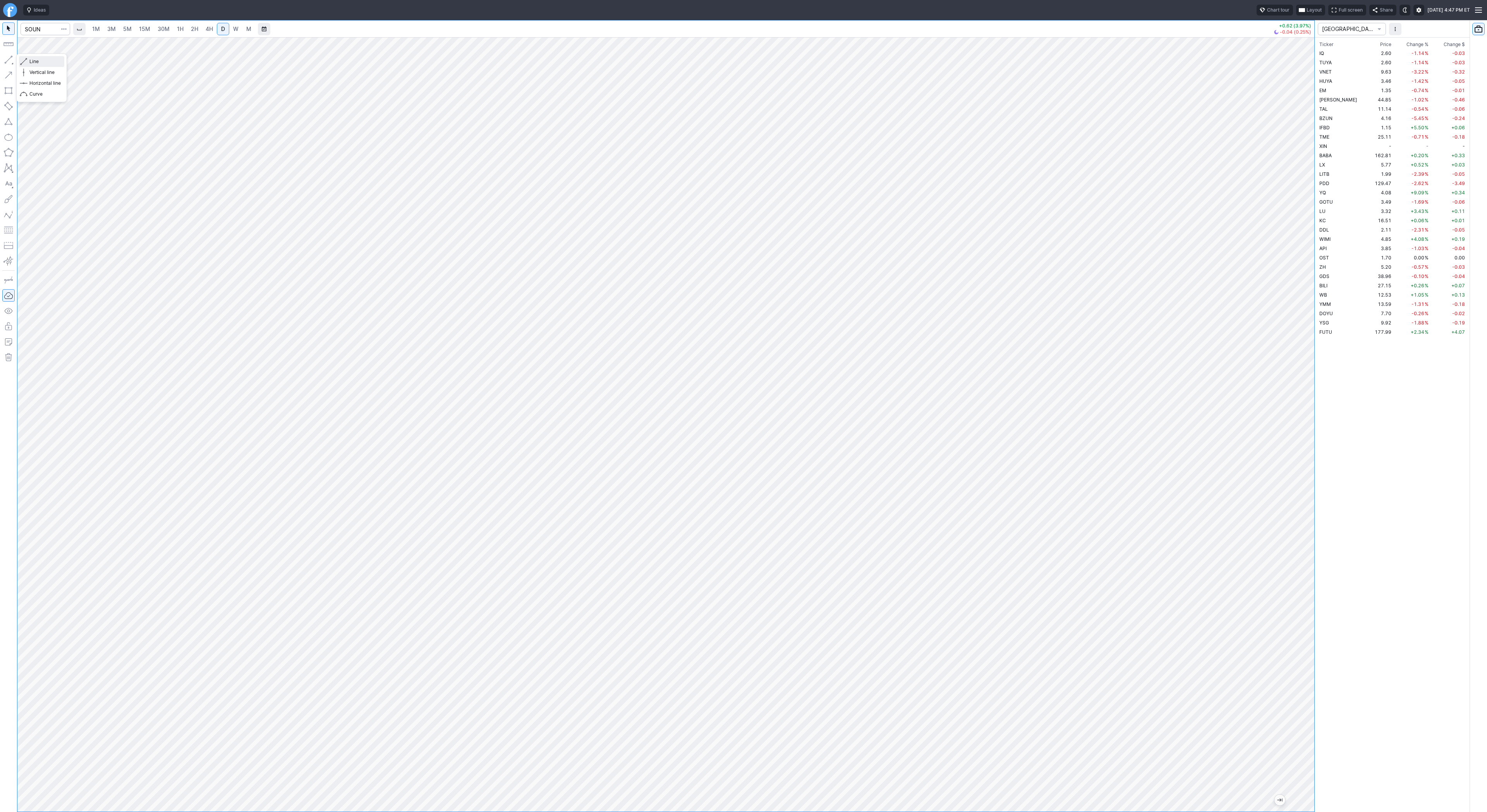
click at [33, 57] on button "Line" at bounding box center [42, 61] width 45 height 11
click at [28, 60] on button "Line" at bounding box center [42, 61] width 45 height 11
click at [49, 63] on span "Line" at bounding box center [45, 61] width 31 height 8
click at [41, 30] on input "Search" at bounding box center [46, 29] width 50 height 12
type input "bbai"
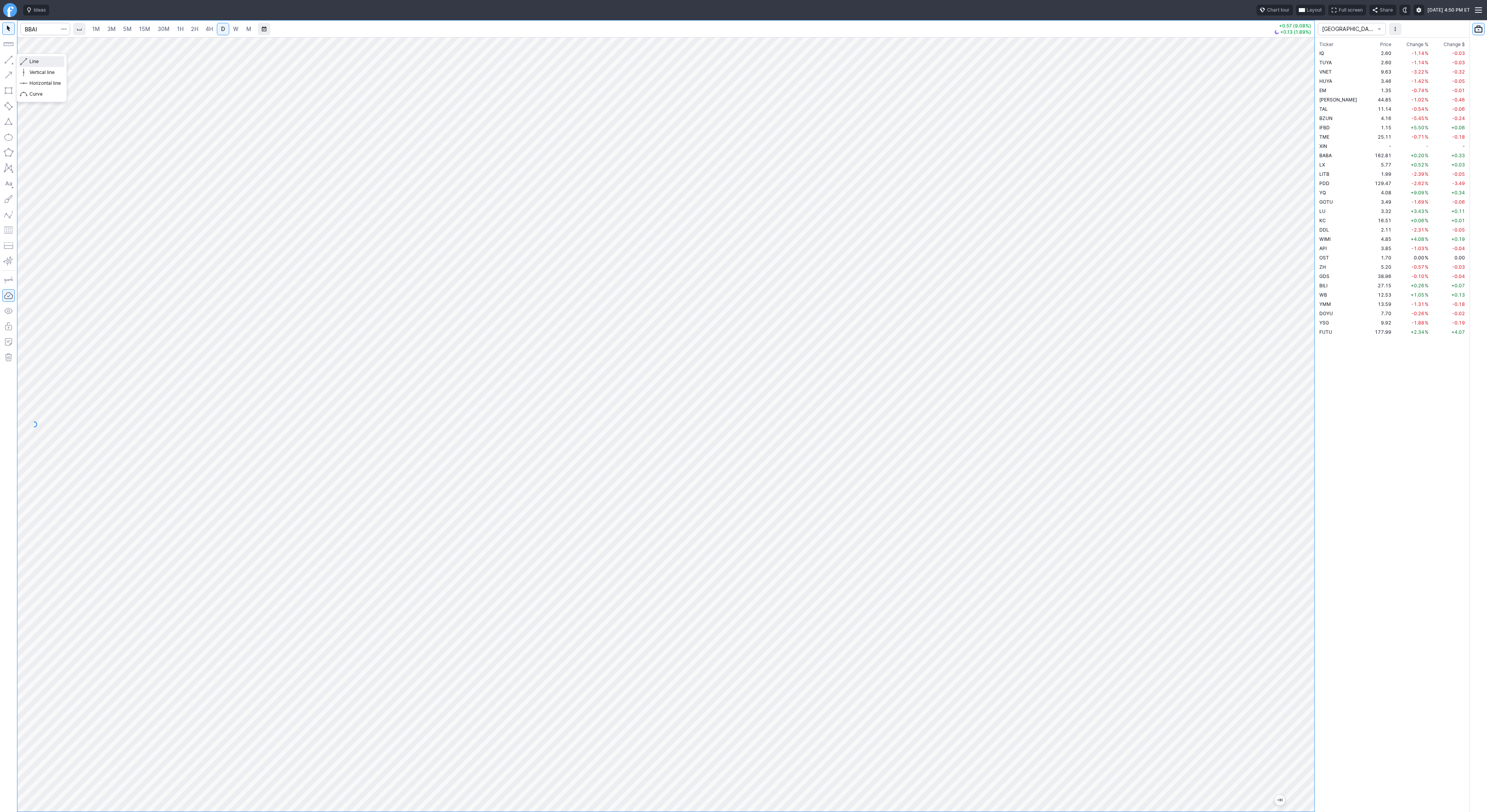
click at [35, 63] on span "Line" at bounding box center [45, 61] width 31 height 8
click at [30, 60] on span "Line" at bounding box center [45, 61] width 31 height 8
drag, startPoint x: 8, startPoint y: 58, endPoint x: 10, endPoint y: 75, distance: 17.1
click at [8, 61] on button "button" at bounding box center [8, 59] width 12 height 12
drag, startPoint x: 43, startPoint y: 61, endPoint x: 55, endPoint y: 69, distance: 14.4
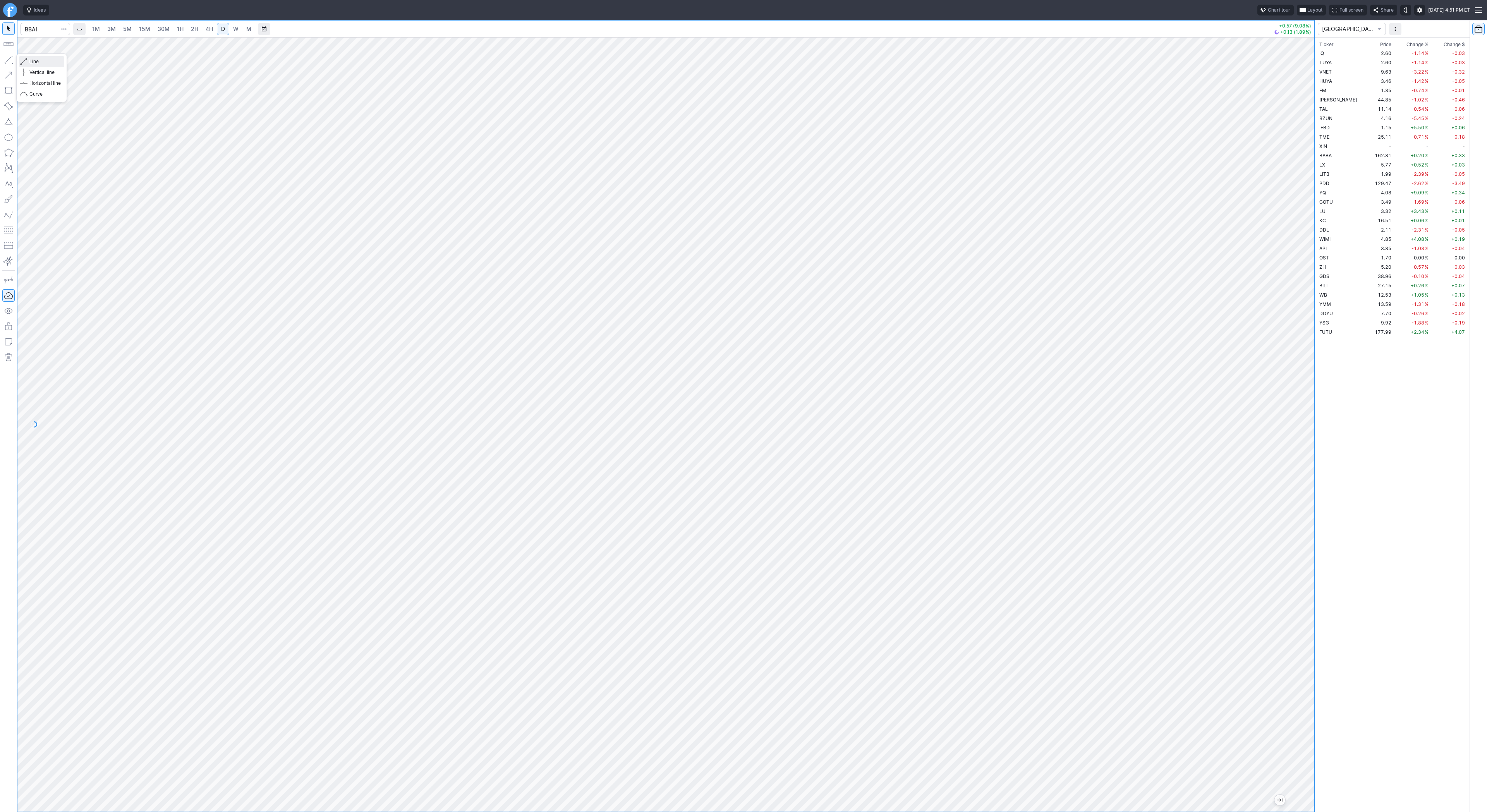
click at [43, 61] on span "Line" at bounding box center [45, 61] width 31 height 8
drag, startPoint x: 39, startPoint y: 62, endPoint x: 52, endPoint y: 71, distance: 15.8
click at [40, 63] on span "Line" at bounding box center [45, 61] width 31 height 8
click at [39, 59] on span "Line" at bounding box center [45, 61] width 31 height 8
click at [3, 56] on button "button" at bounding box center [8, 59] width 12 height 12
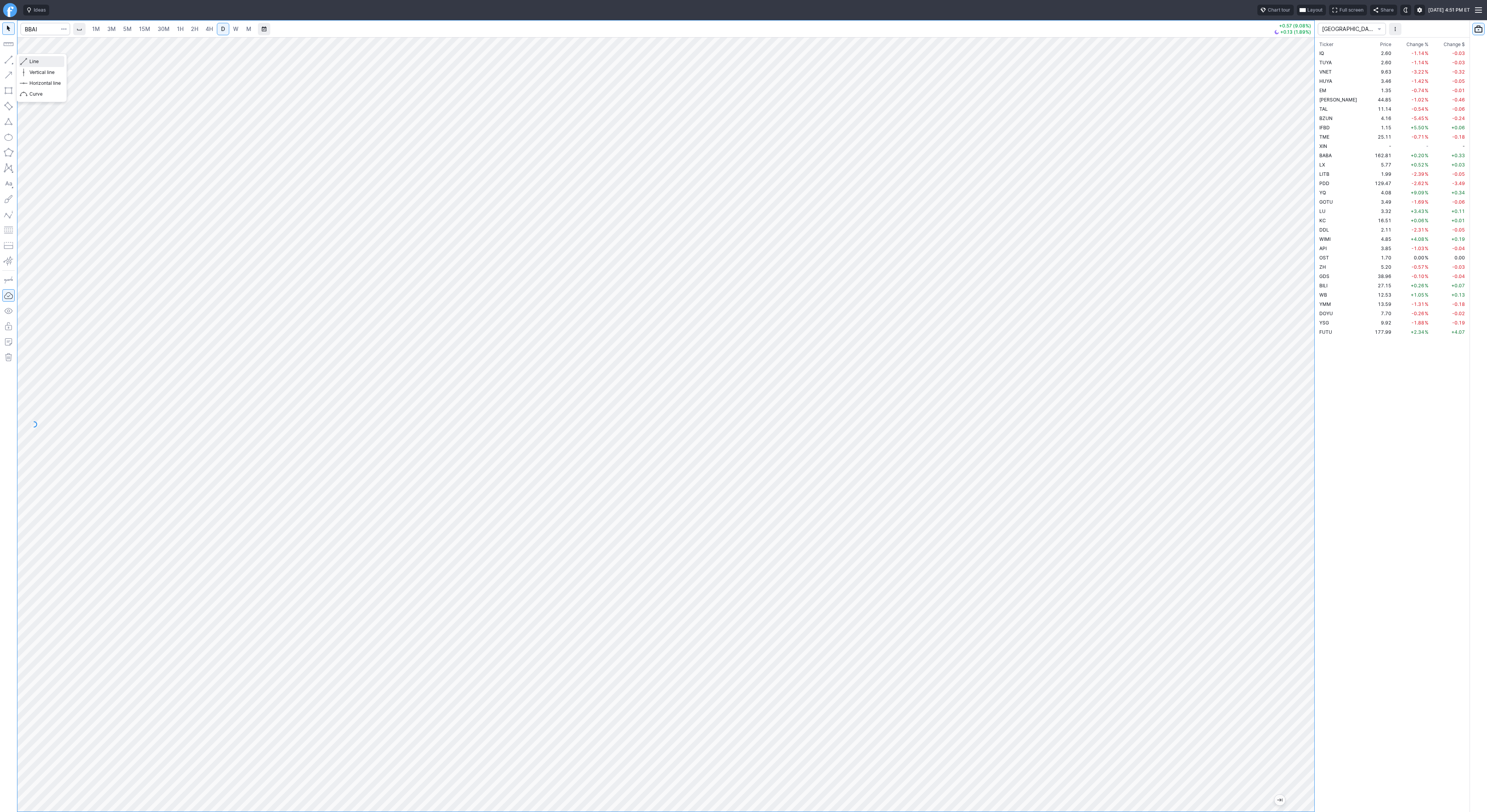
click at [42, 61] on span "Line" at bounding box center [45, 61] width 31 height 8
click at [7, 57] on button "button" at bounding box center [8, 59] width 12 height 12
drag, startPoint x: 49, startPoint y: 62, endPoint x: 62, endPoint y: 78, distance: 20.6
click at [49, 62] on span "Line" at bounding box center [45, 61] width 31 height 8
click at [9, 59] on button "button" at bounding box center [8, 59] width 12 height 12
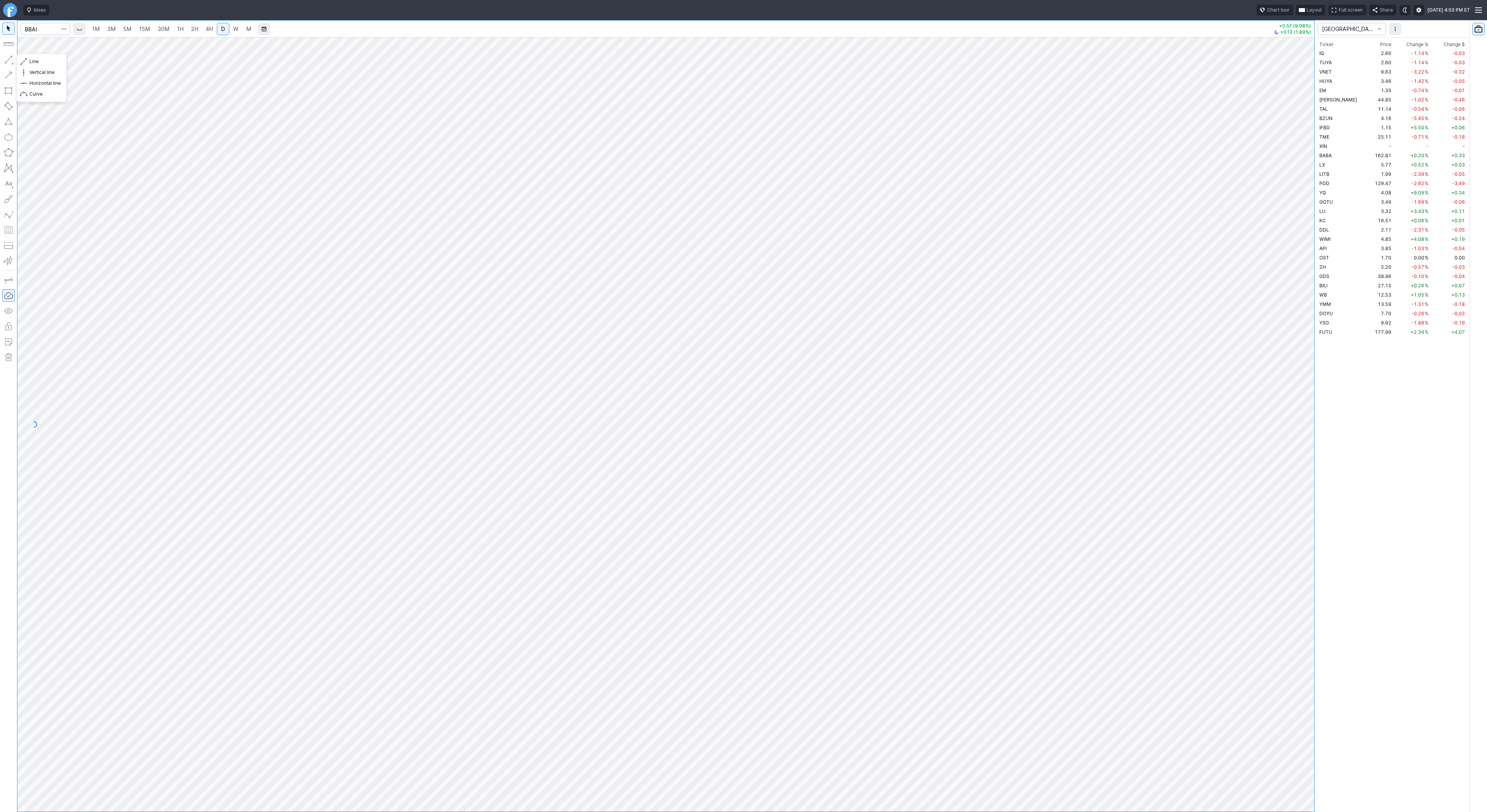
click at [3, 55] on button "button" at bounding box center [8, 59] width 12 height 12
click at [8, 57] on button "button" at bounding box center [8, 59] width 12 height 12
drag, startPoint x: 37, startPoint y: 61, endPoint x: 46, endPoint y: 88, distance: 28.5
click at [38, 66] on div "Line Vertical line Horizontal line Curve" at bounding box center [42, 77] width 45 height 43
click at [28, 60] on button "Line" at bounding box center [42, 61] width 45 height 11
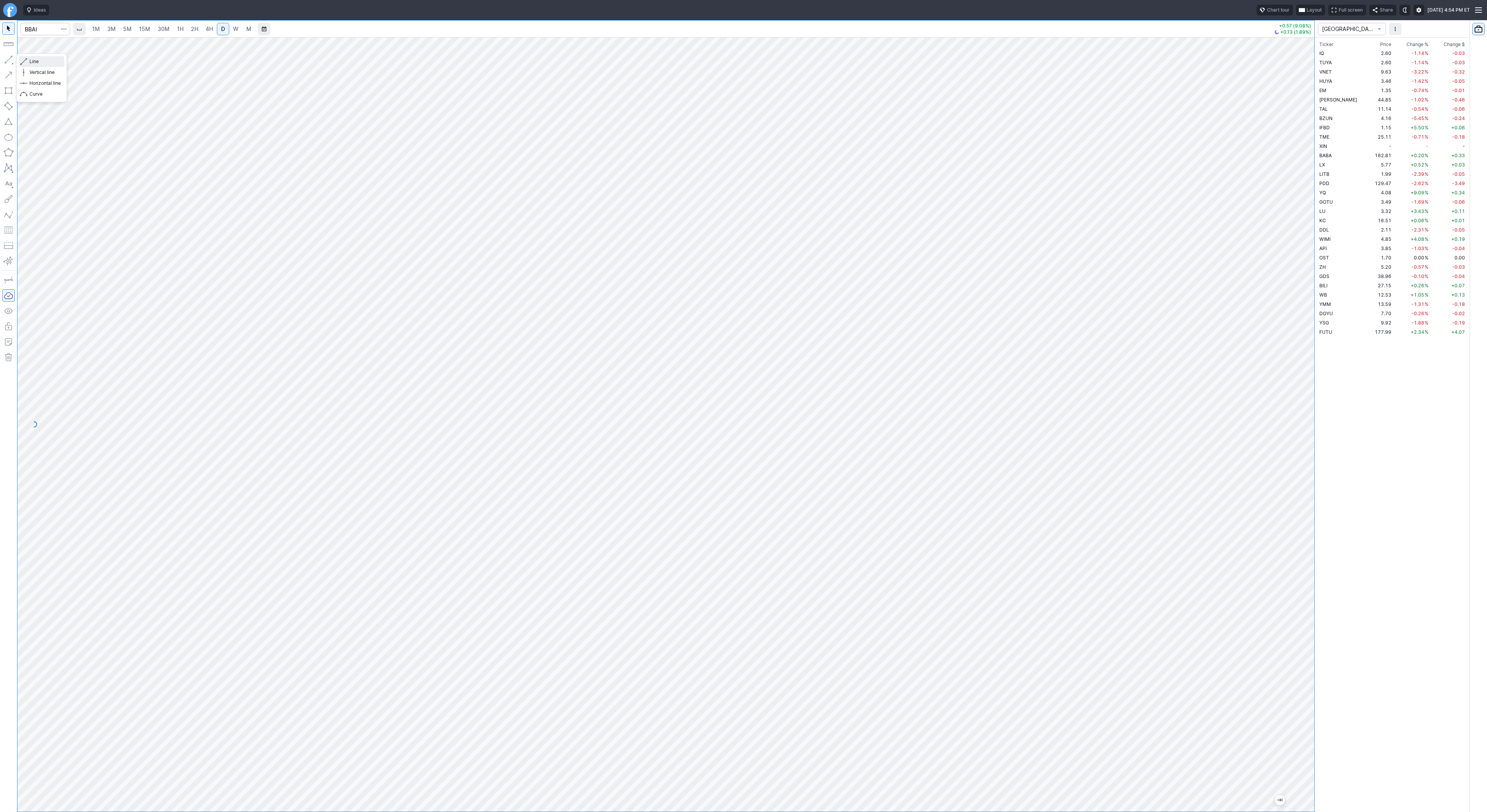
click at [40, 58] on span "Line" at bounding box center [45, 61] width 31 height 8
click at [42, 64] on span "Line" at bounding box center [45, 61] width 31 height 8
drag, startPoint x: 38, startPoint y: 61, endPoint x: 62, endPoint y: 87, distance: 35.4
click at [38, 62] on span "Line" at bounding box center [45, 61] width 31 height 8
drag, startPoint x: 1316, startPoint y: 404, endPoint x: 1301, endPoint y: 371, distance: 36.2
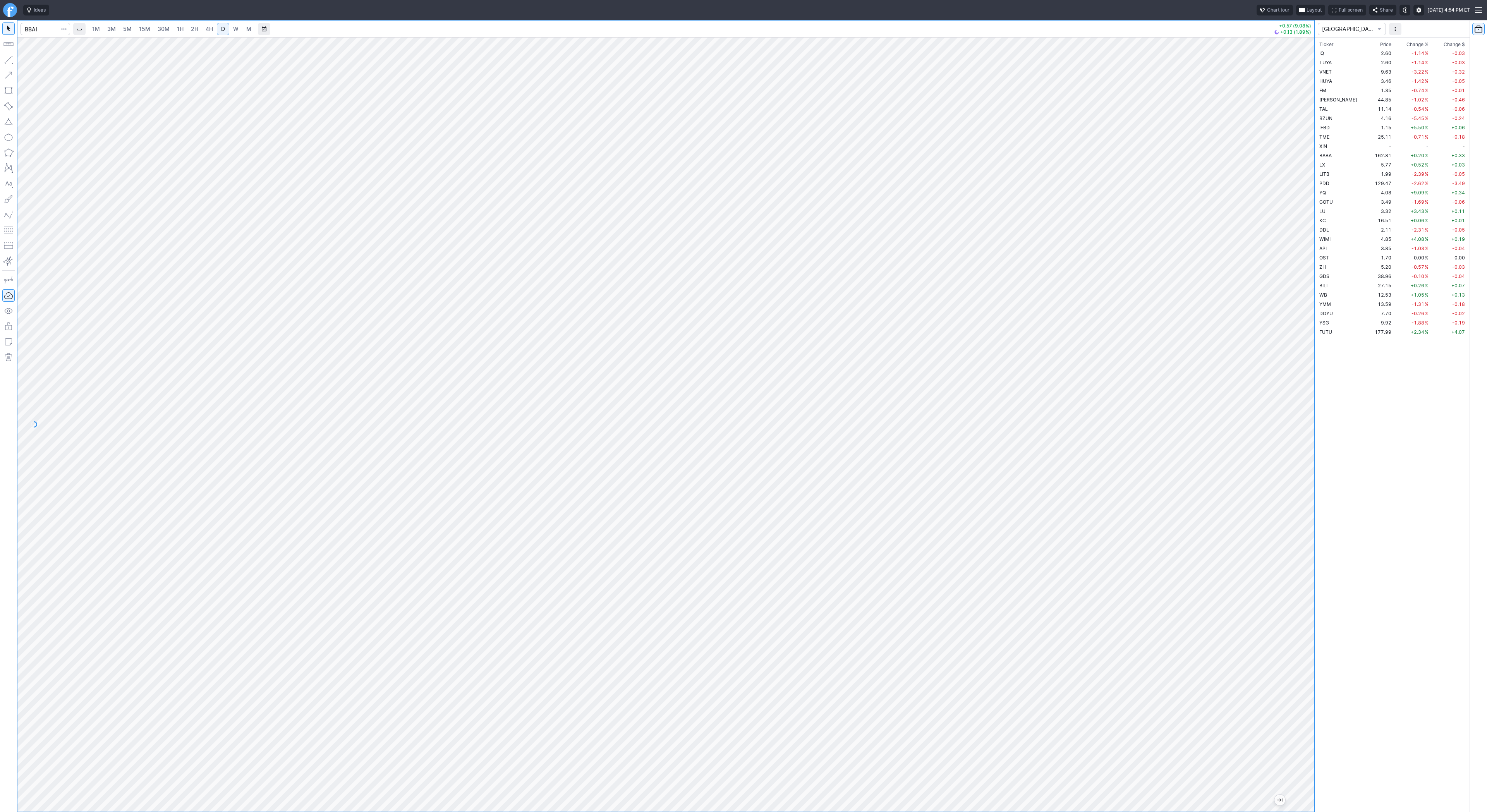
click at [1317, 428] on div "1M 3M 5M 15M 30M 1H 2H 4H D W M +0.57 (9.08%) +0.13 (1.89%) CHINA Ticker Price …" at bounding box center [744, 416] width 1487 height 792
click at [37, 61] on span "Line" at bounding box center [45, 61] width 31 height 8
click at [9, 58] on button "button" at bounding box center [8, 59] width 12 height 12
click at [48, 27] on input "Search" at bounding box center [46, 29] width 50 height 12
type input "bmnr"
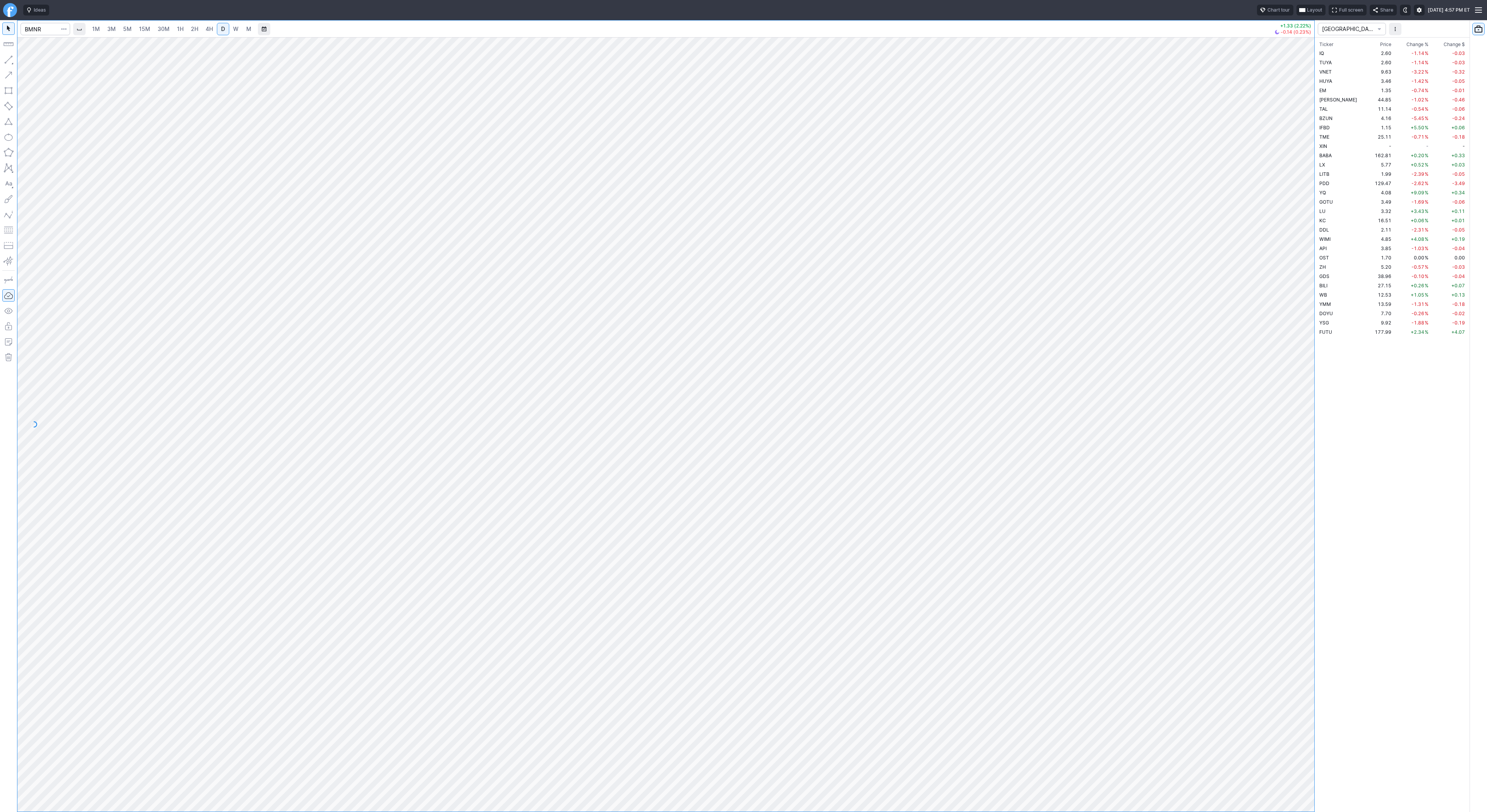
click at [198, 28] on link "2H" at bounding box center [195, 29] width 14 height 12
click at [30, 59] on span "Line" at bounding box center [45, 61] width 31 height 8
drag, startPoint x: 38, startPoint y: 62, endPoint x: 46, endPoint y: 84, distance: 23.4
click at [38, 66] on button "Line" at bounding box center [42, 61] width 45 height 11
drag, startPoint x: 41, startPoint y: 63, endPoint x: 46, endPoint y: 68, distance: 7.1
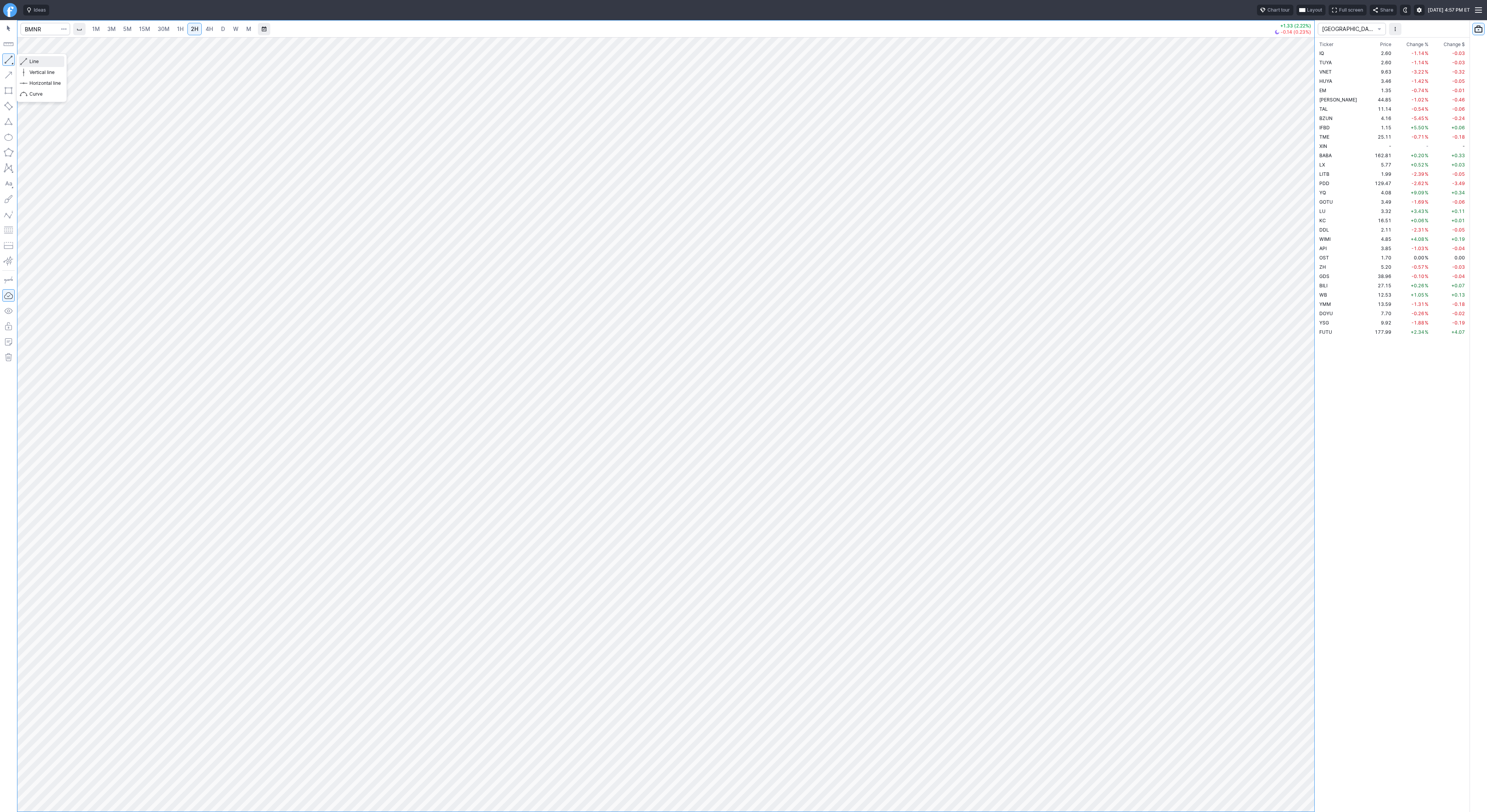
click at [42, 63] on span "Line" at bounding box center [45, 61] width 31 height 8
click at [10, 60] on button "button" at bounding box center [8, 59] width 12 height 12
click at [38, 62] on span "Line" at bounding box center [45, 61] width 31 height 8
click at [50, 63] on span "Line" at bounding box center [45, 61] width 31 height 8
click at [40, 61] on span "Line" at bounding box center [45, 61] width 31 height 8
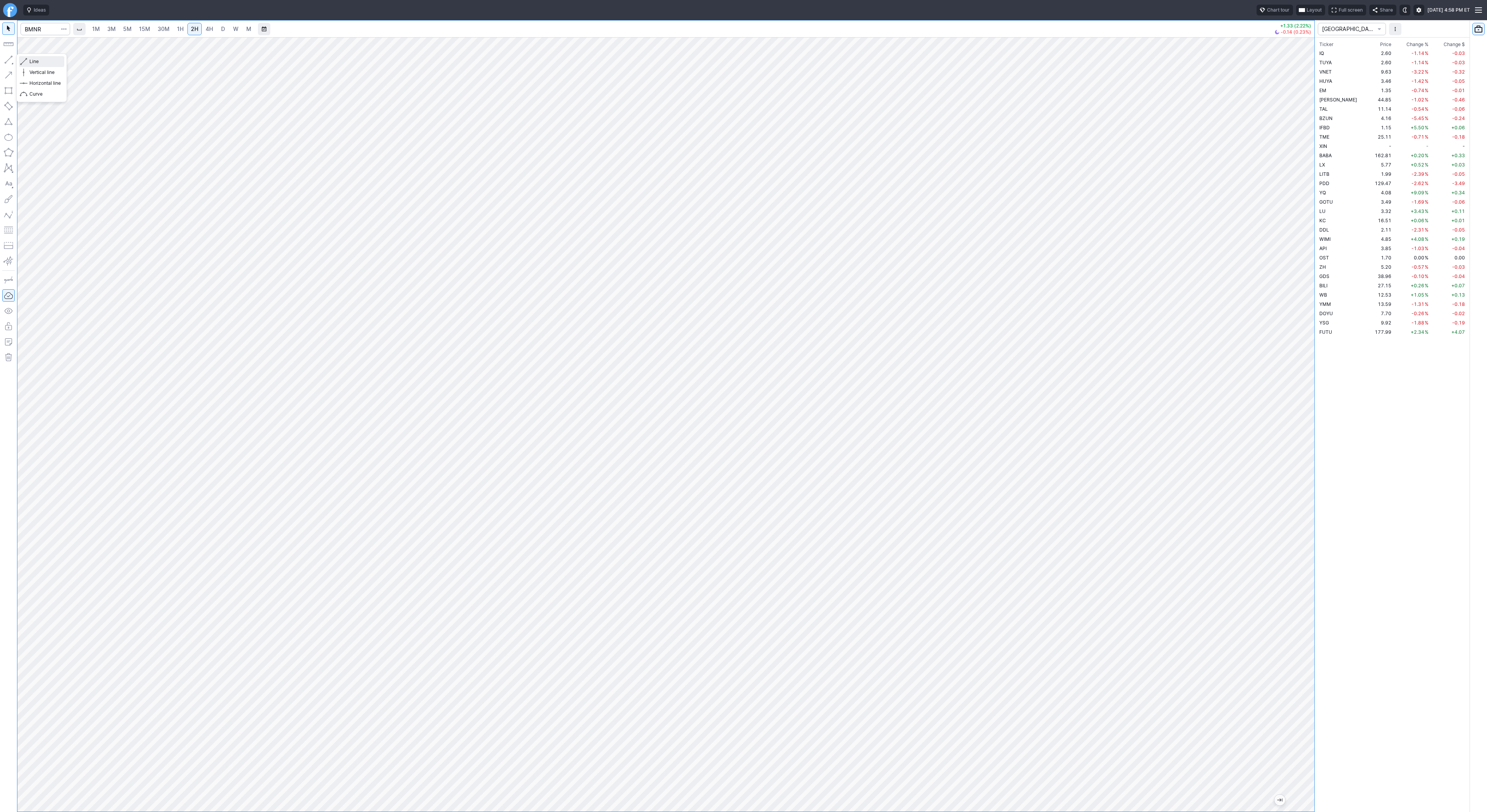
click at [42, 60] on span "Line" at bounding box center [45, 61] width 31 height 8
click at [33, 61] on span "Line" at bounding box center [45, 61] width 31 height 8
drag, startPoint x: 1309, startPoint y: 305, endPoint x: 1305, endPoint y: 317, distance: 12.6
click at [1305, 317] on div at bounding box center [1306, 422] width 16 height 755
click at [32, 61] on span "Line" at bounding box center [45, 61] width 31 height 8
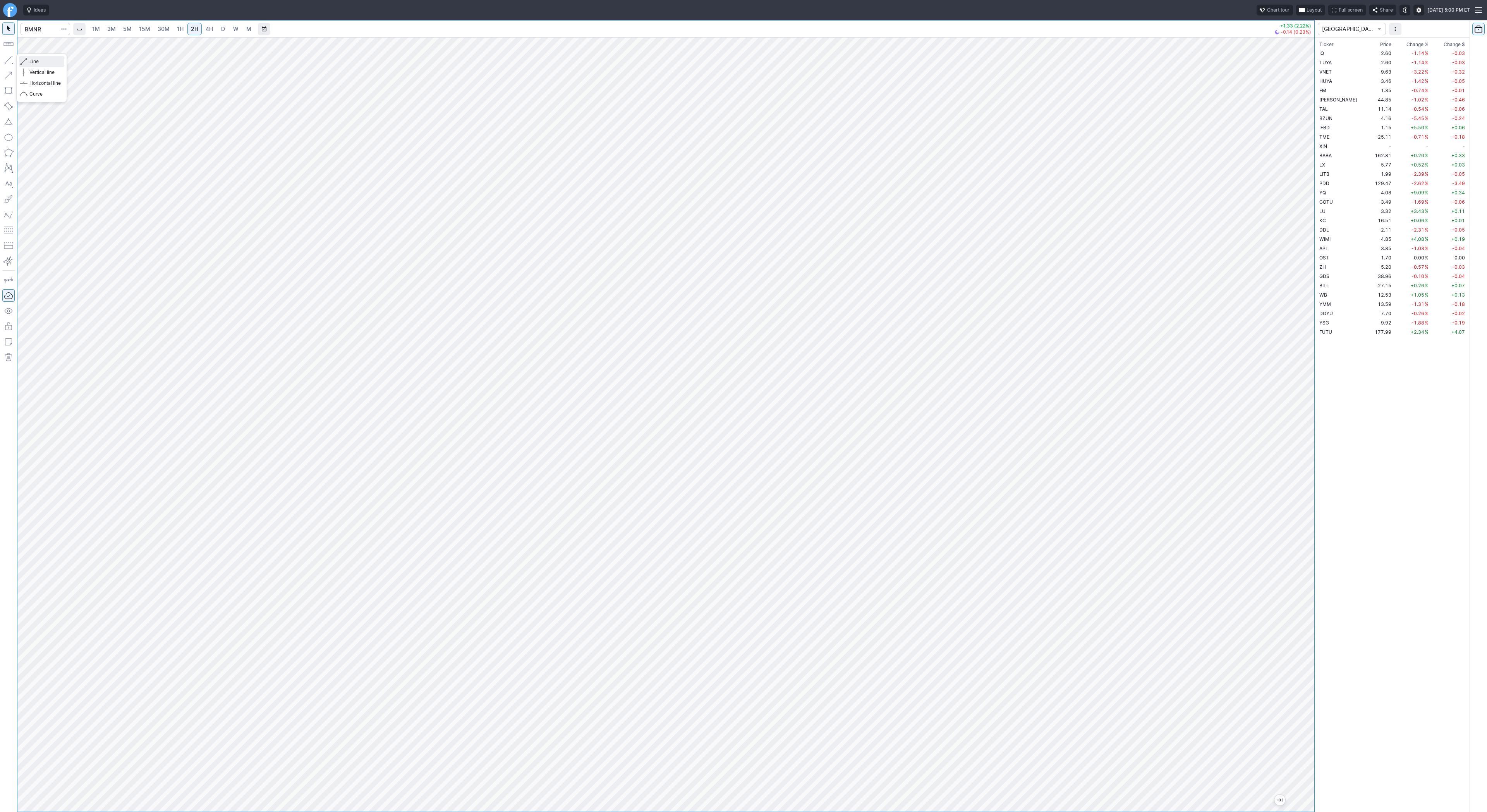
click at [29, 58] on span "Line" at bounding box center [45, 61] width 31 height 8
click at [35, 60] on span "Line" at bounding box center [45, 61] width 31 height 8
click at [1294, 376] on div at bounding box center [666, 424] width 1297 height 774
click at [32, 61] on span "Line" at bounding box center [45, 61] width 31 height 8
drag, startPoint x: 1303, startPoint y: 428, endPoint x: 1311, endPoint y: 334, distance: 94.3
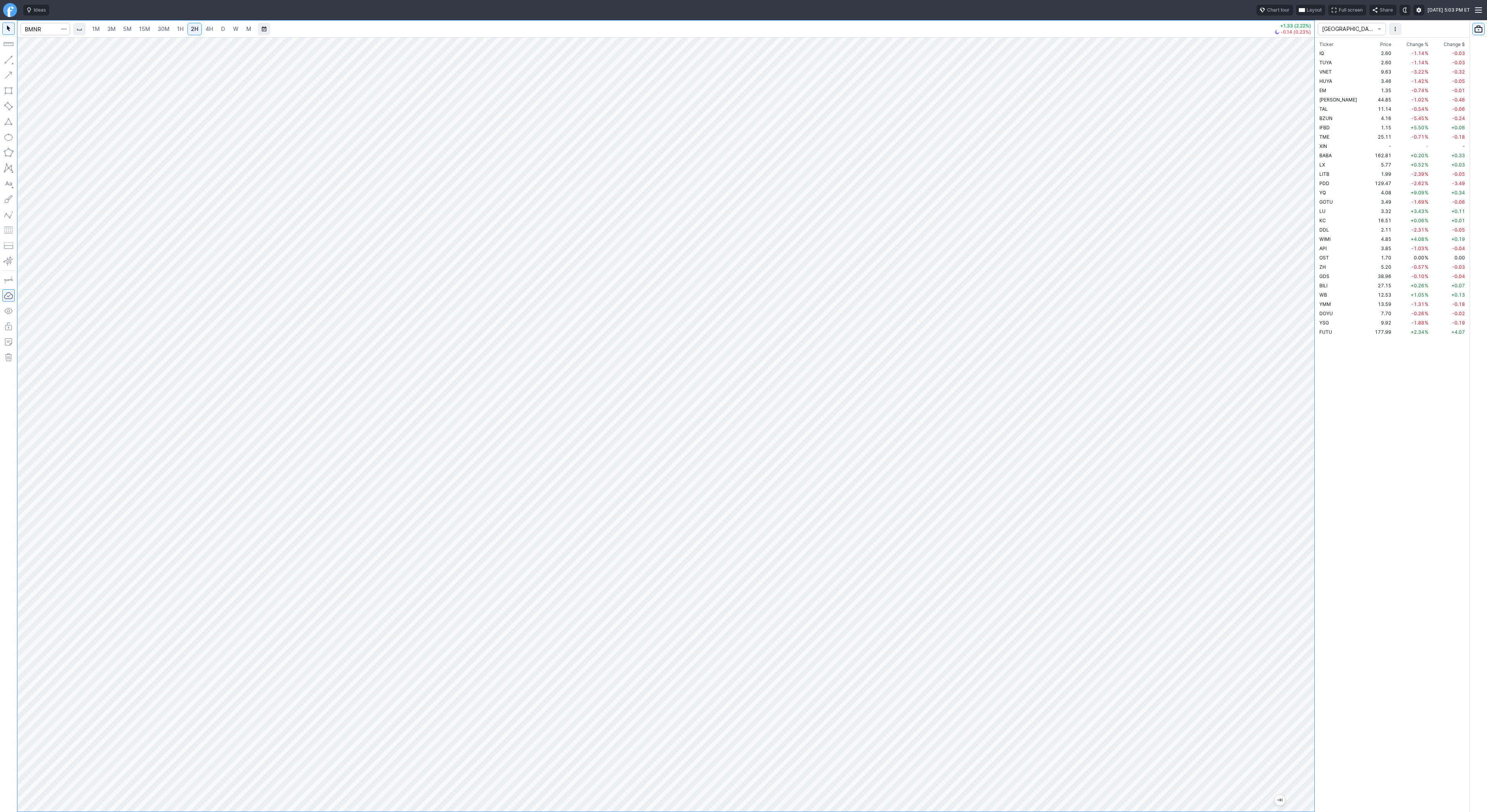
click at [1311, 334] on div at bounding box center [1306, 422] width 16 height 755
click at [53, 28] on input "Search" at bounding box center [46, 29] width 50 height 12
click at [55, 31] on input "Search" at bounding box center [46, 29] width 50 height 12
type input "qs"
click at [47, 43] on span "QS" at bounding box center [40, 46] width 25 height 6
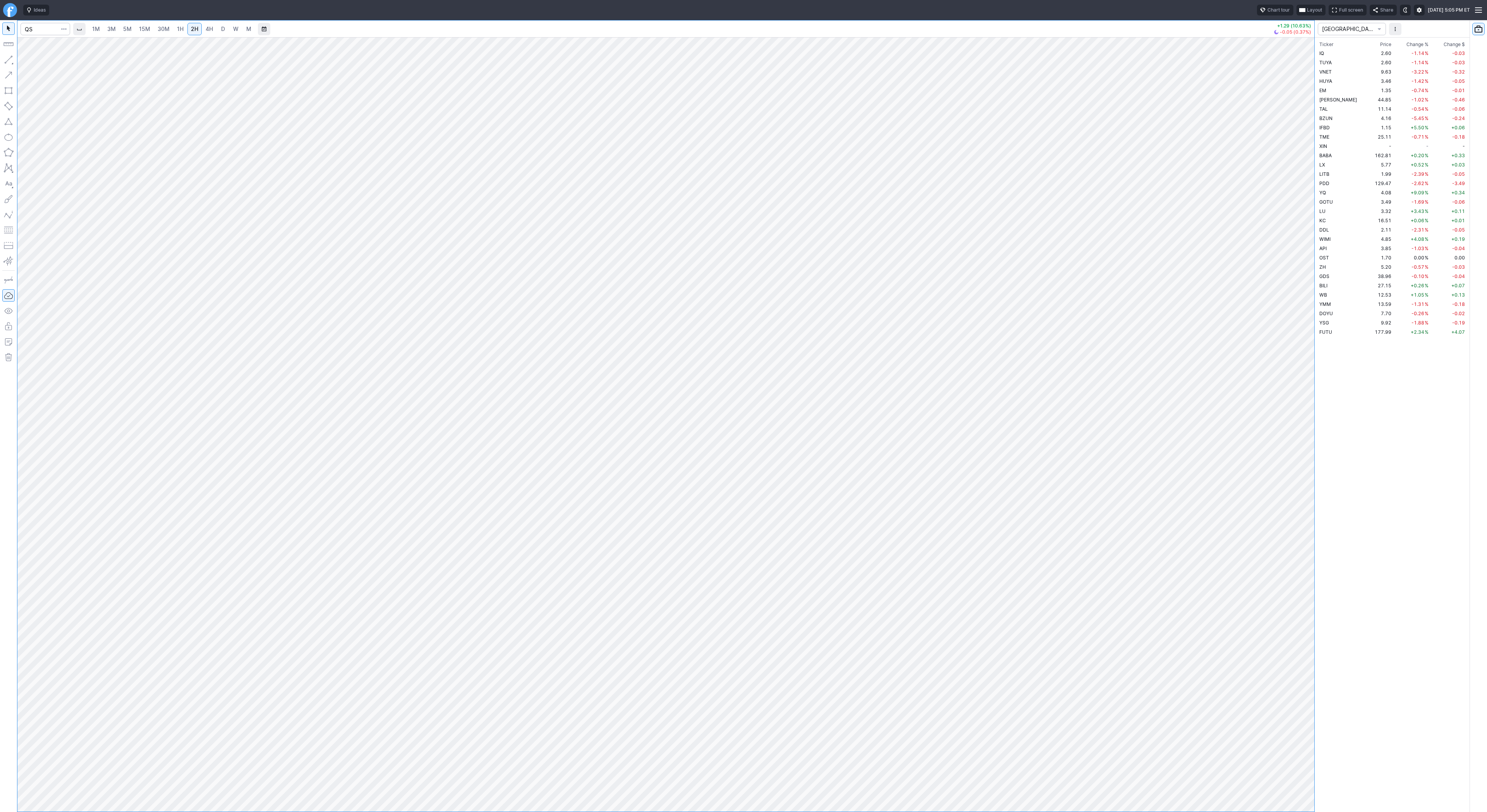
click at [217, 28] on link "D" at bounding box center [223, 29] width 12 height 12
click at [233, 31] on span "W" at bounding box center [236, 28] width 5 height 6
click at [223, 29] on span "D" at bounding box center [223, 28] width 4 height 6
click at [1476, 27] on button "Portfolio watchlist" at bounding box center [1478, 29] width 12 height 12
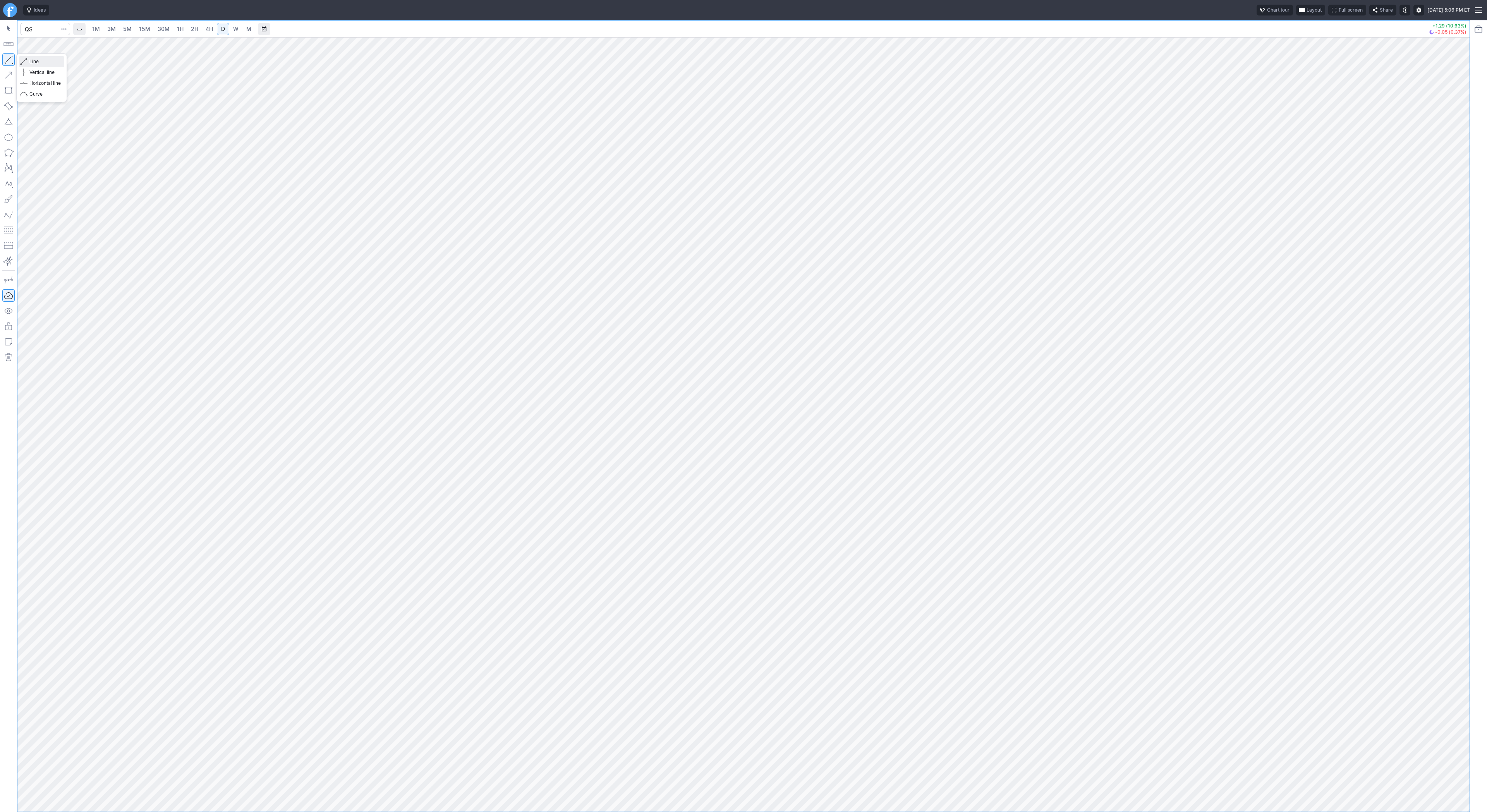
click at [39, 62] on span "Line" at bounding box center [45, 61] width 31 height 8
drag, startPoint x: 30, startPoint y: 57, endPoint x: 58, endPoint y: 81, distance: 36.9
click at [30, 58] on span "Line" at bounding box center [45, 61] width 31 height 8
click at [29, 59] on button "Line" at bounding box center [42, 61] width 45 height 11
click at [43, 59] on span "Line" at bounding box center [45, 61] width 31 height 8
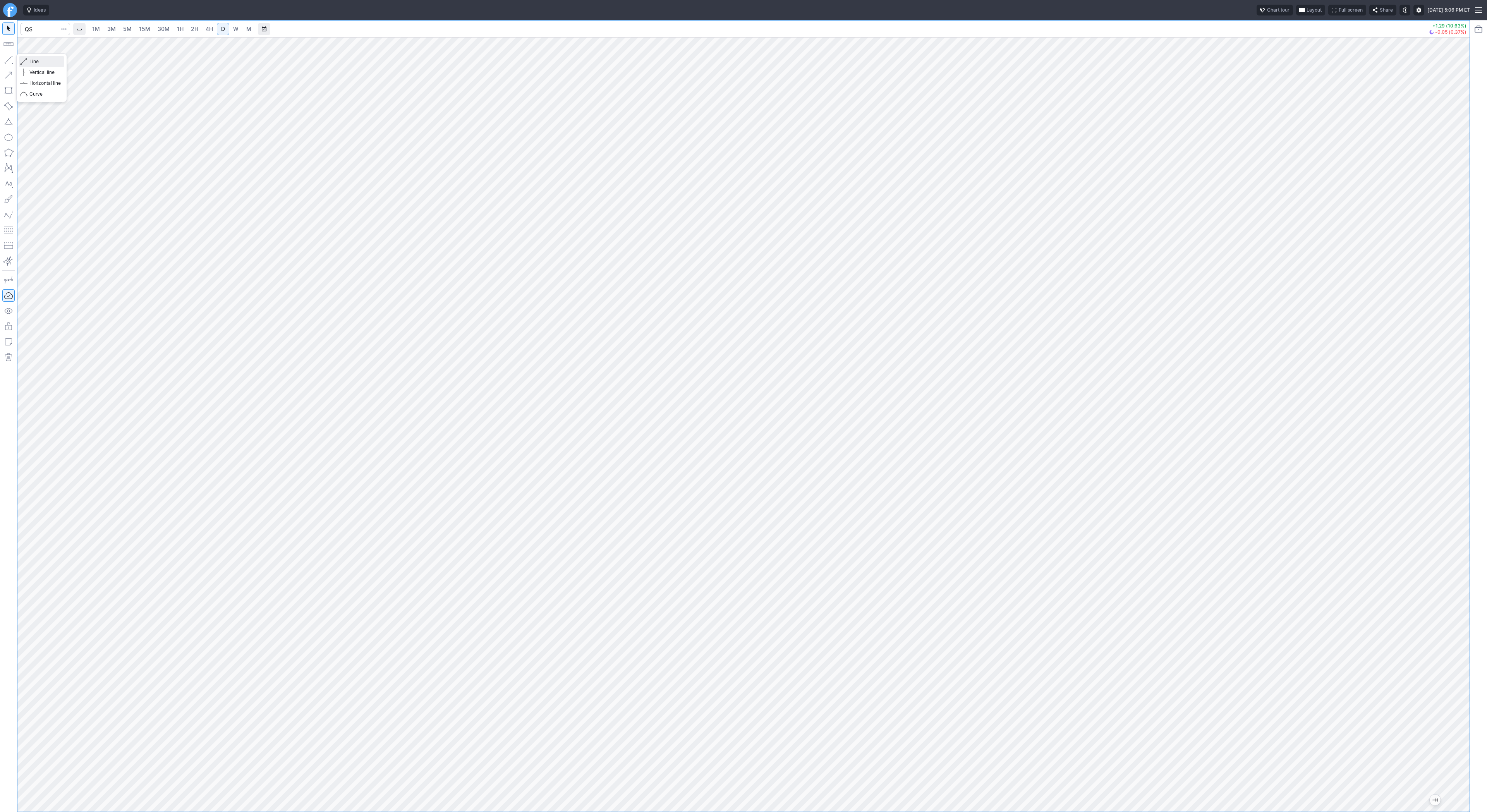
click at [38, 62] on span "Line" at bounding box center [45, 61] width 31 height 8
drag, startPoint x: 40, startPoint y: 58, endPoint x: 38, endPoint y: 65, distance: 7.3
click at [39, 60] on span "Line" at bounding box center [45, 61] width 31 height 8
click at [32, 61] on span "Line" at bounding box center [45, 61] width 31 height 8
click at [34, 61] on span "Line" at bounding box center [45, 61] width 31 height 8
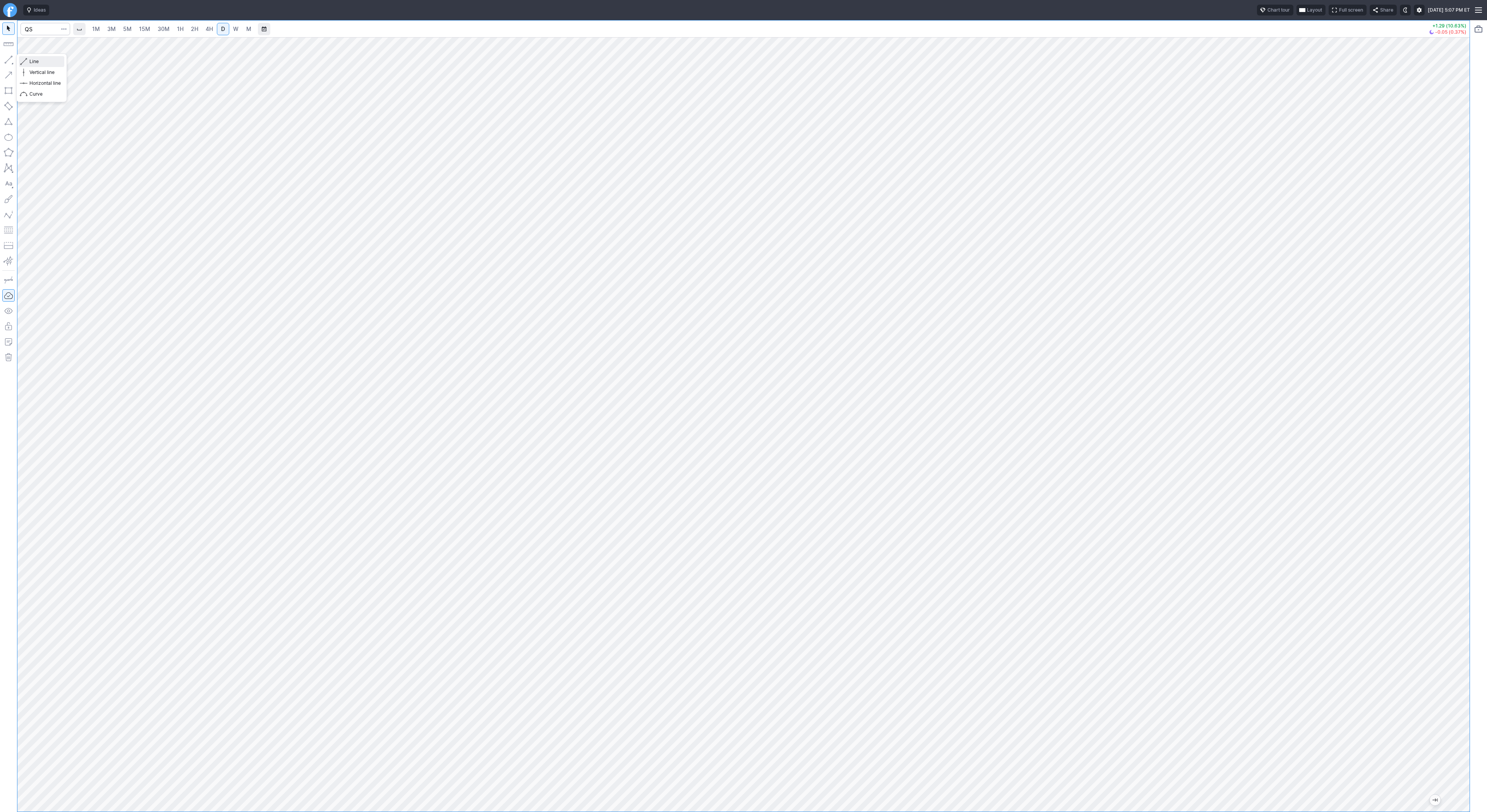
click at [33, 62] on span "Line" at bounding box center [45, 61] width 31 height 8
click at [37, 62] on span "Line" at bounding box center [45, 61] width 31 height 8
click at [5, 59] on button "button" at bounding box center [8, 59] width 12 height 12
click at [40, 62] on span "Line" at bounding box center [45, 61] width 31 height 8
drag, startPoint x: 46, startPoint y: 60, endPoint x: 50, endPoint y: 72, distance: 12.6
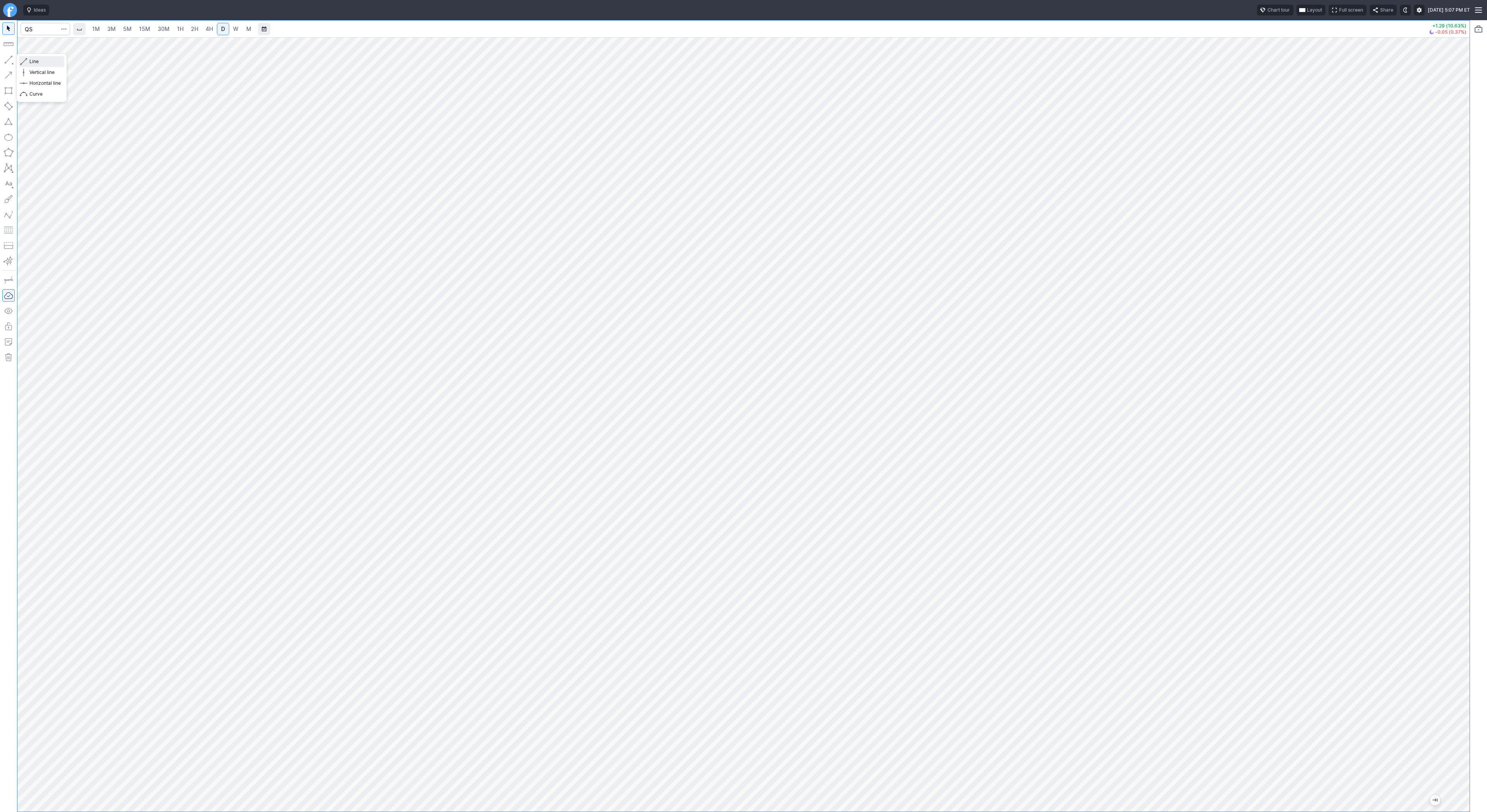
click at [46, 61] on span "Line" at bounding box center [45, 61] width 31 height 8
drag, startPoint x: 6, startPoint y: 59, endPoint x: 44, endPoint y: 95, distance: 52.3
click at [7, 59] on button "button" at bounding box center [8, 59] width 12 height 12
click at [34, 59] on span "Line" at bounding box center [45, 61] width 31 height 8
drag, startPoint x: 1465, startPoint y: 315, endPoint x: 1458, endPoint y: 449, distance: 134.2
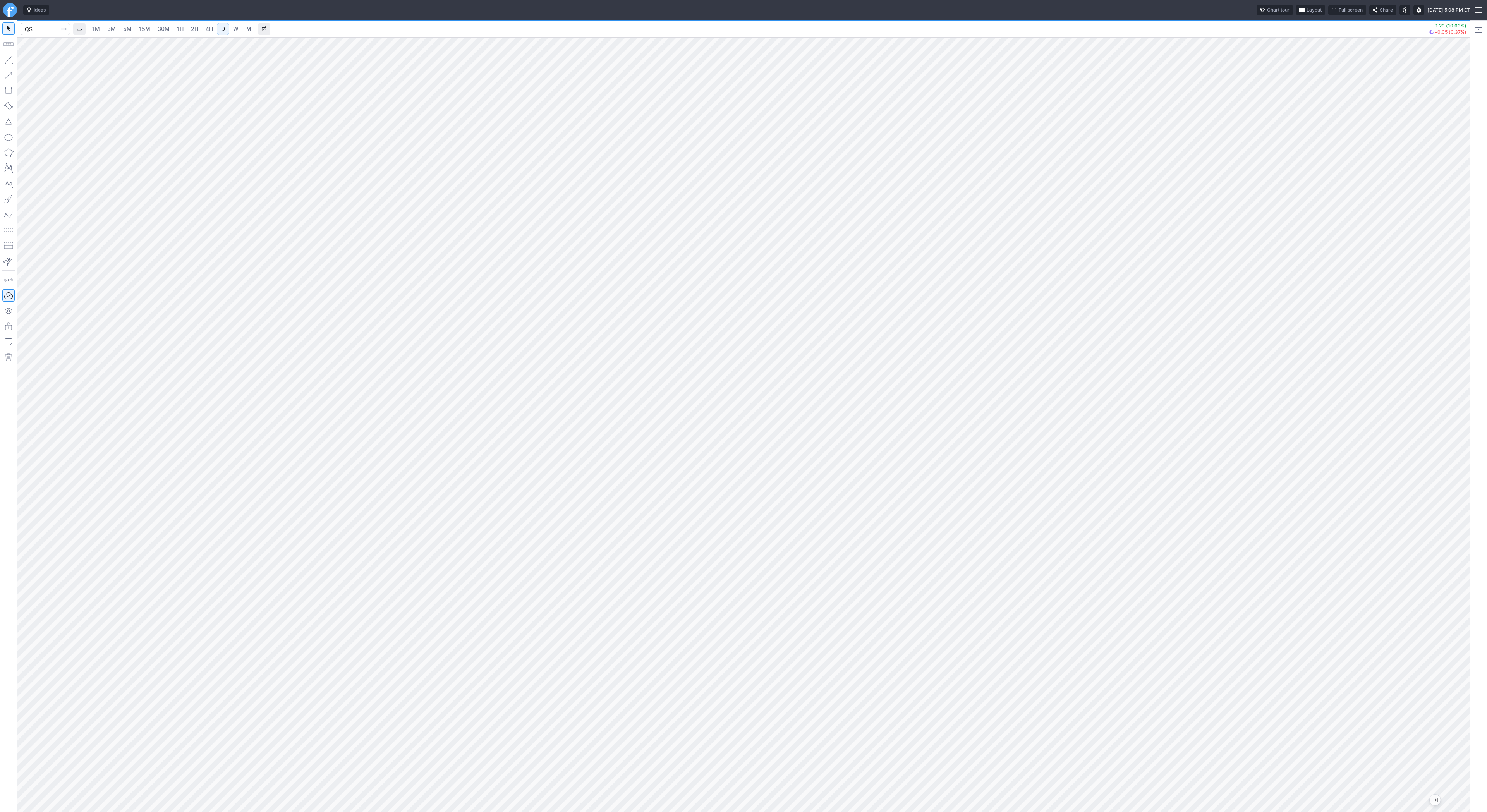
click at [1463, 465] on div at bounding box center [1462, 422] width 16 height 755
drag, startPoint x: 1467, startPoint y: 323, endPoint x: 1462, endPoint y: 353, distance: 30.4
click at [1463, 354] on div at bounding box center [1462, 422] width 16 height 755
click at [1448, 439] on div at bounding box center [744, 424] width 1452 height 774
click at [9, 56] on button "button" at bounding box center [8, 59] width 12 height 12
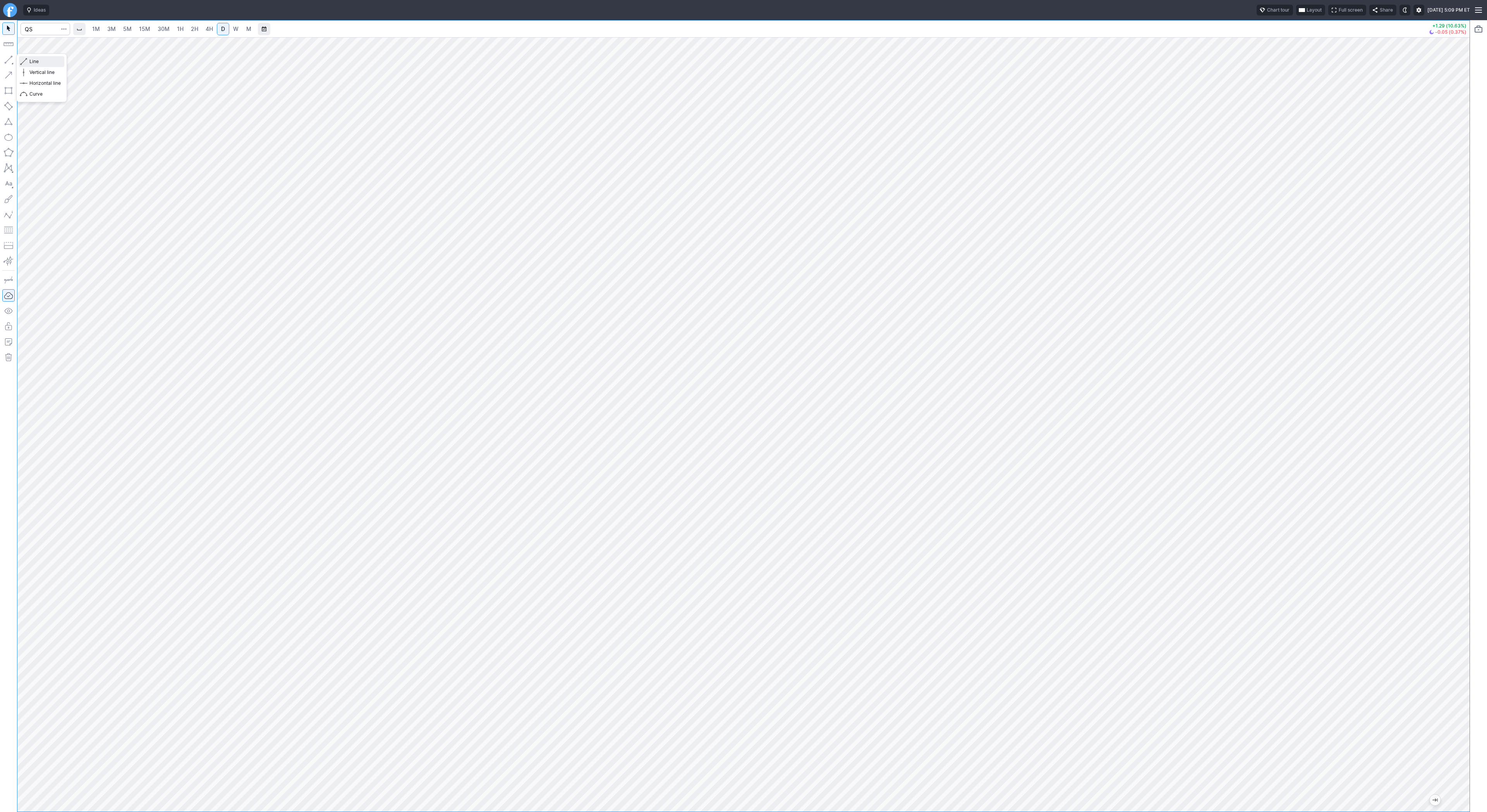
click at [28, 59] on button "Line" at bounding box center [42, 61] width 45 height 11
click at [42, 58] on span "Line" at bounding box center [45, 61] width 31 height 8
click at [212, 29] on link "4H" at bounding box center [209, 29] width 14 height 12
drag, startPoint x: 1466, startPoint y: 480, endPoint x: 1470, endPoint y: 550, distance: 70.1
click at [1470, 581] on div "1M 3M 5M 15M 30M 1H 2H 4H D W M +1.29 (10.63%) -0.05 (0.37%)" at bounding box center [744, 416] width 1487 height 792
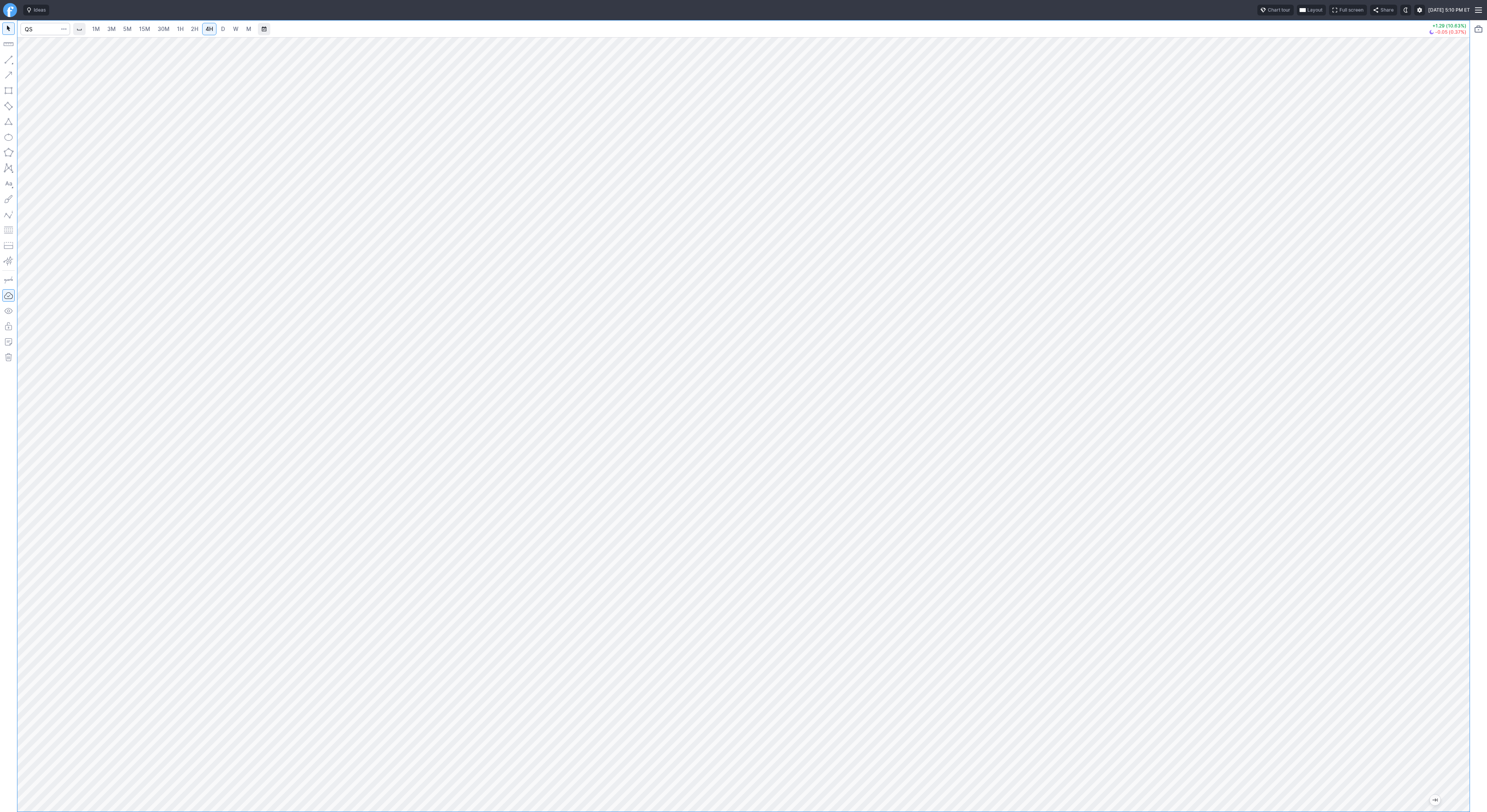
click at [1451, 397] on div "1M 3M 5M 15M 30M 1H 2H 4H D W M +1.29 (10.63%) -0.05 (0.37%)" at bounding box center [744, 416] width 1487 height 792
drag, startPoint x: 1459, startPoint y: 421, endPoint x: 1458, endPoint y: 432, distance: 11.0
click at [1458, 432] on div at bounding box center [1462, 422] width 16 height 755
click at [36, 23] on input "Search" at bounding box center [46, 29] width 50 height 12
type input "sbet"
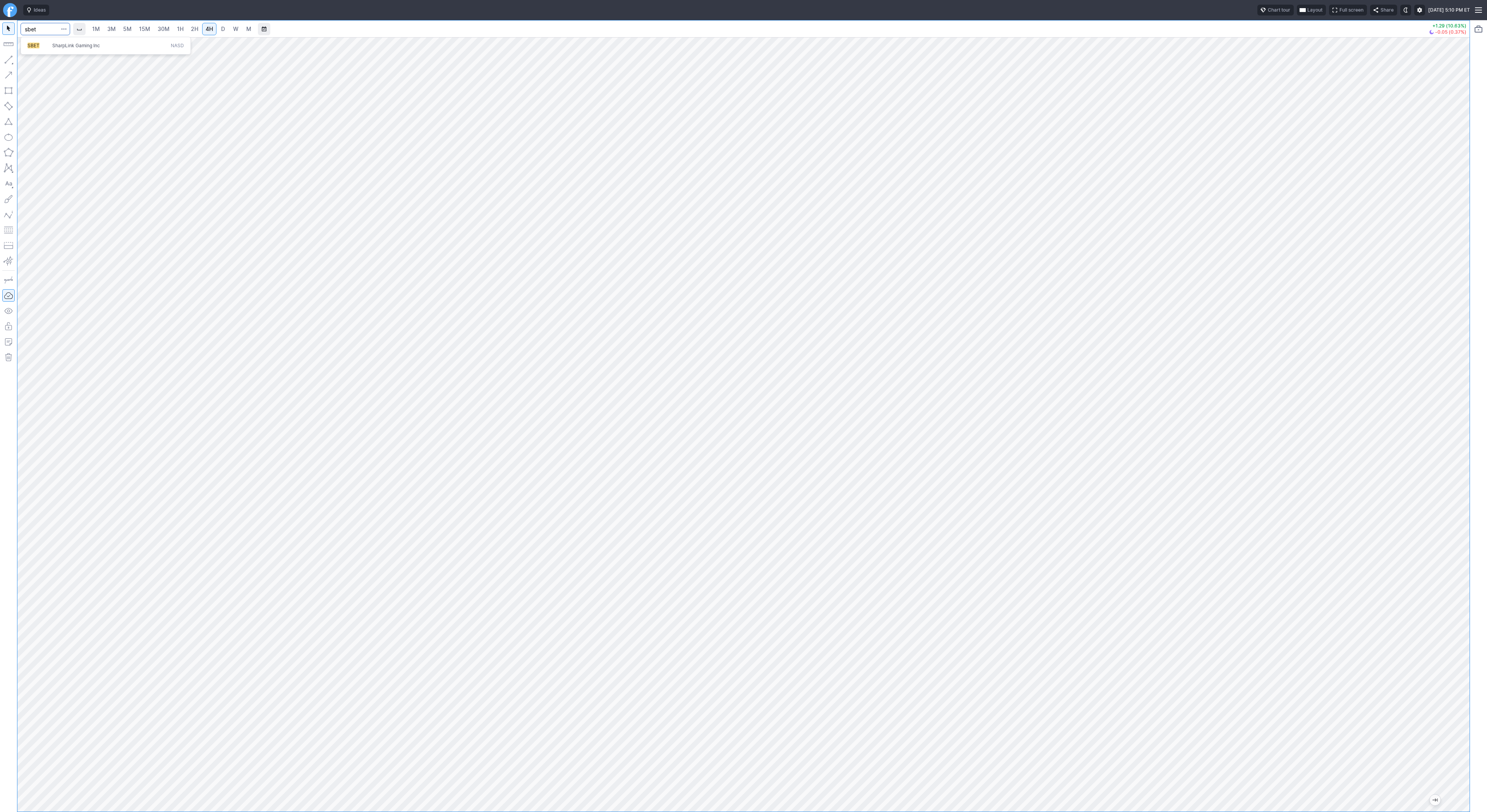
click at [43, 47] on span "SBET" at bounding box center [40, 46] width 25 height 6
click at [227, 32] on link "D" at bounding box center [223, 29] width 12 height 12
click at [206, 29] on span "4H" at bounding box center [209, 28] width 8 height 6
click at [30, 59] on span "Line" at bounding box center [45, 61] width 31 height 8
click at [28, 61] on button "Line" at bounding box center [42, 61] width 45 height 11
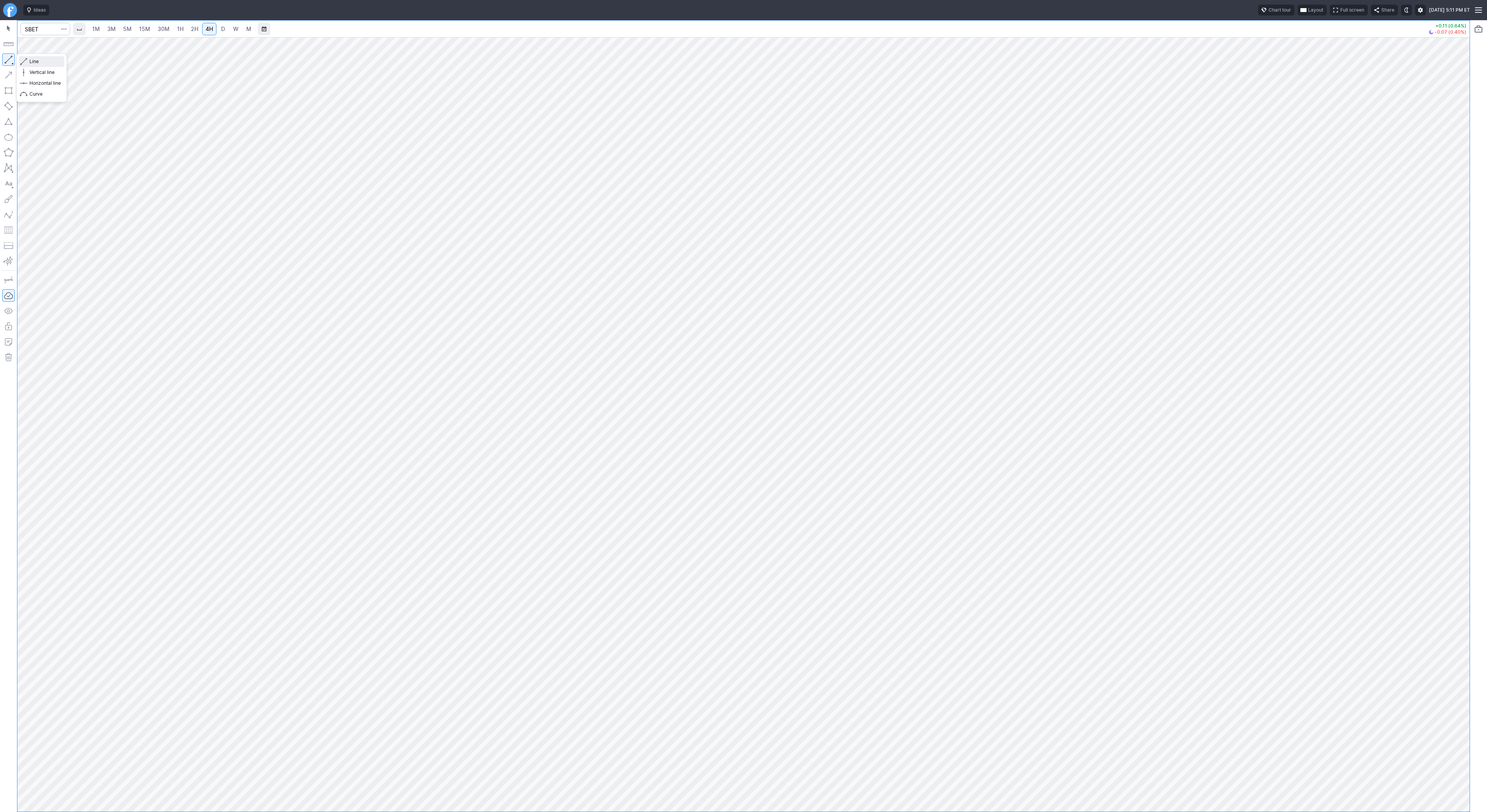
click at [24, 60] on span "button" at bounding box center [25, 61] width 5 height 11
click at [33, 61] on span "Line" at bounding box center [45, 61] width 31 height 8
click at [27, 62] on span "button" at bounding box center [25, 61] width 5 height 11
click at [35, 60] on span "Line" at bounding box center [45, 61] width 31 height 8
